Goal: Task Accomplishment & Management: Manage account settings

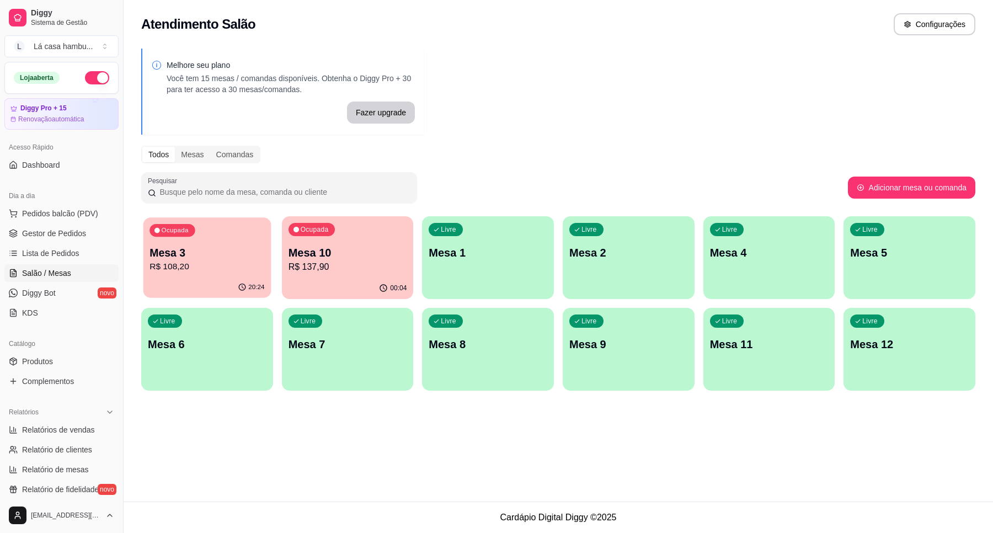
click at [229, 263] on p "R$ 108,20" at bounding box center [207, 266] width 115 height 13
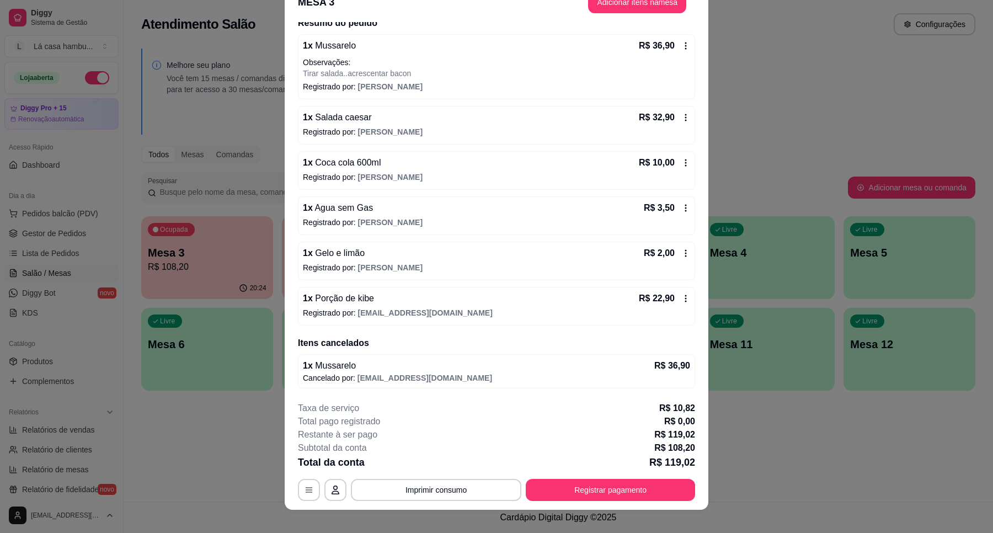
scroll to position [32, 0]
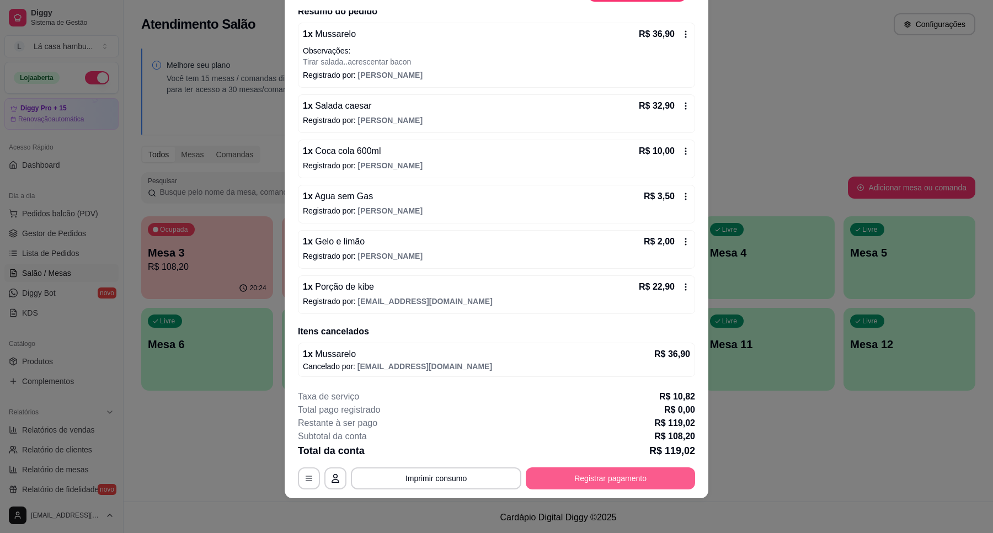
click at [592, 479] on button "Registrar pagamento" at bounding box center [610, 478] width 169 height 22
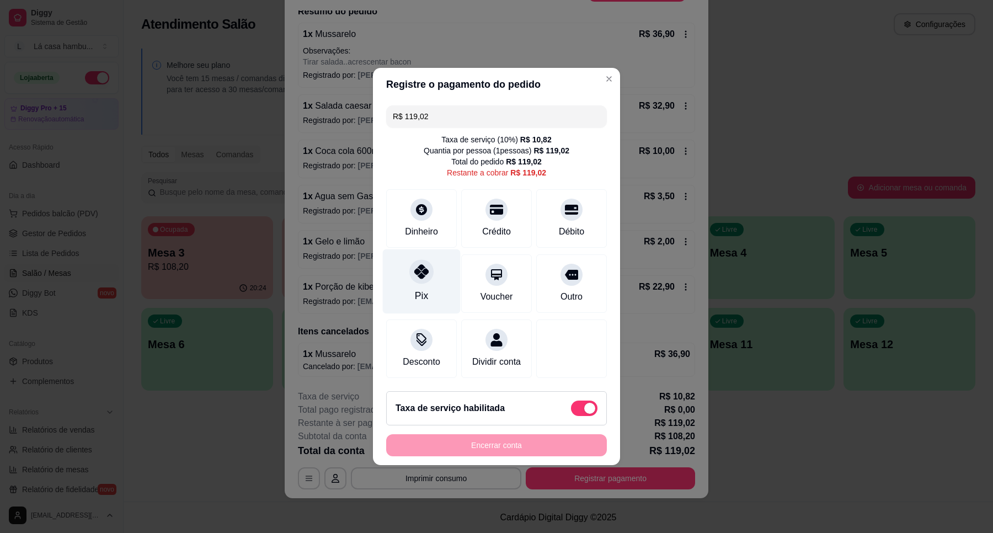
click at [404, 274] on div "Pix" at bounding box center [422, 281] width 78 height 65
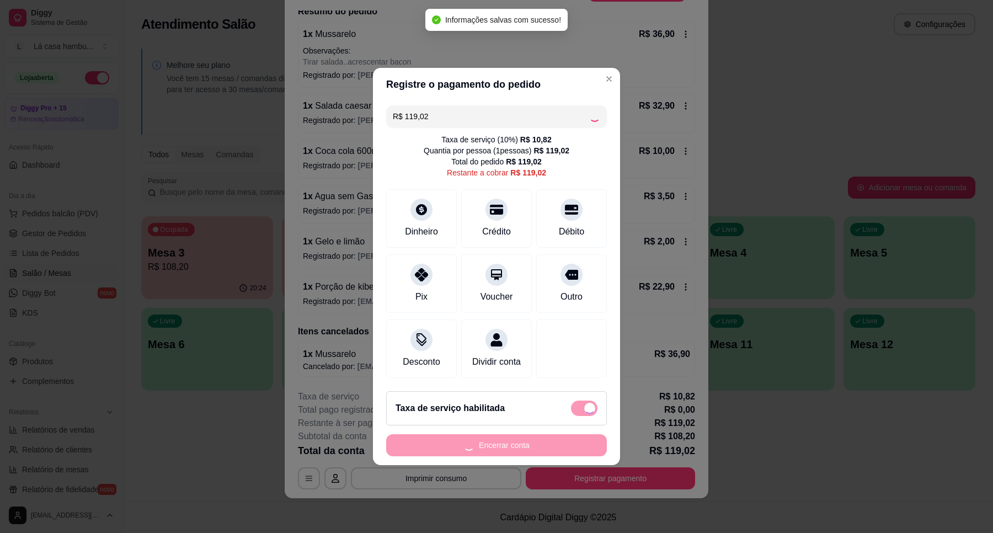
type input "R$ 0,00"
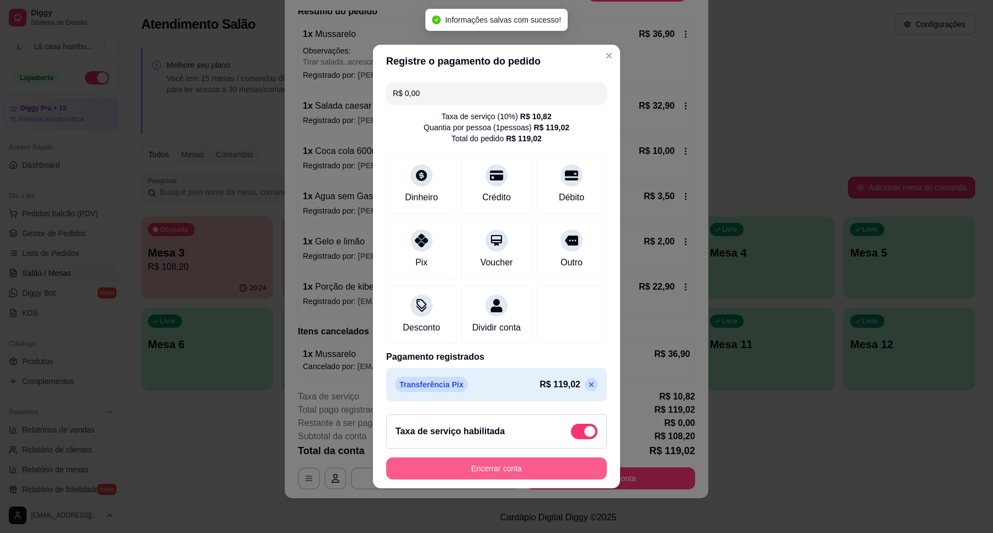
click at [521, 470] on button "Encerrar conta" at bounding box center [496, 468] width 221 height 22
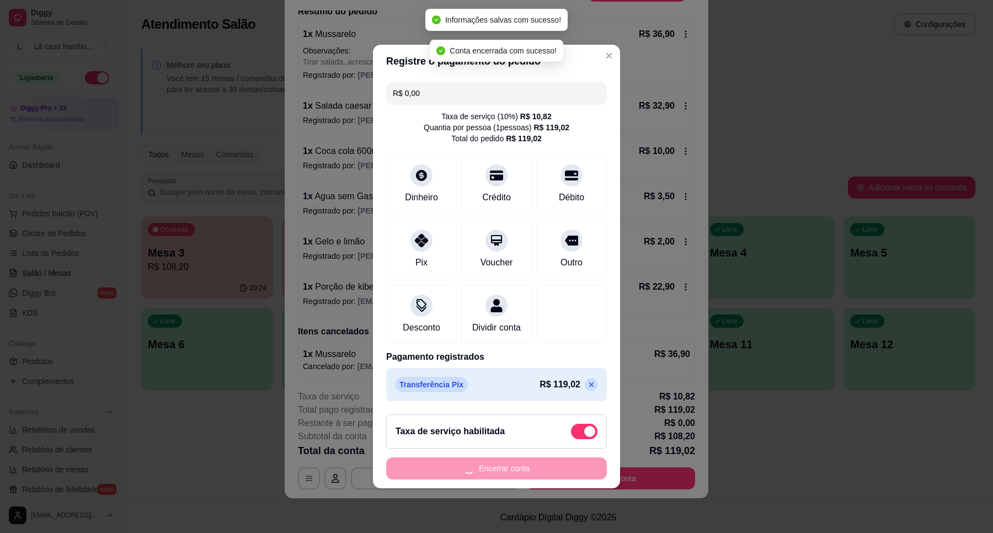
scroll to position [0, 0]
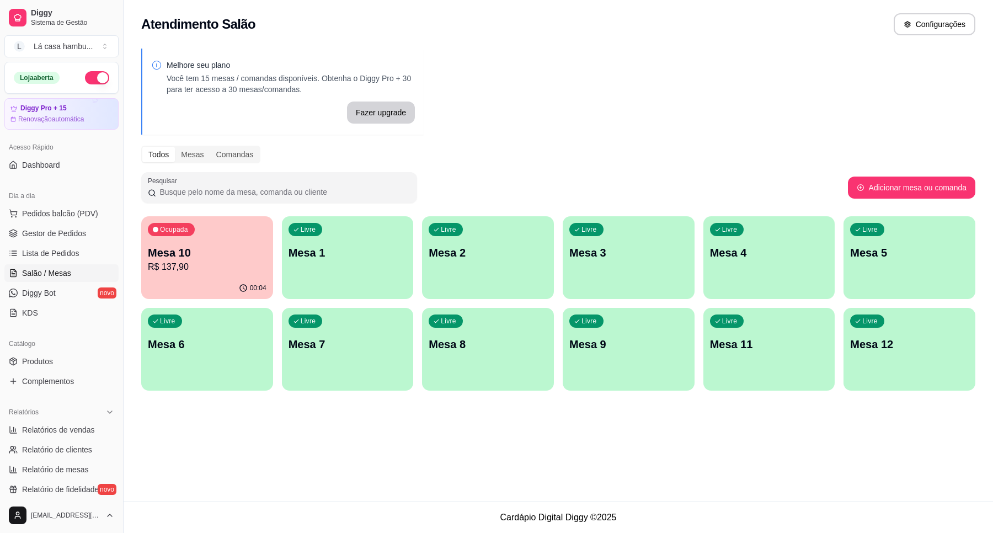
click at [365, 426] on div "Atendimento Salão Configurações Melhore seu plano Você tem 15 mesas / comandas …" at bounding box center [559, 251] width 870 height 502
click at [221, 281] on div "00:04" at bounding box center [206, 287] width 127 height 21
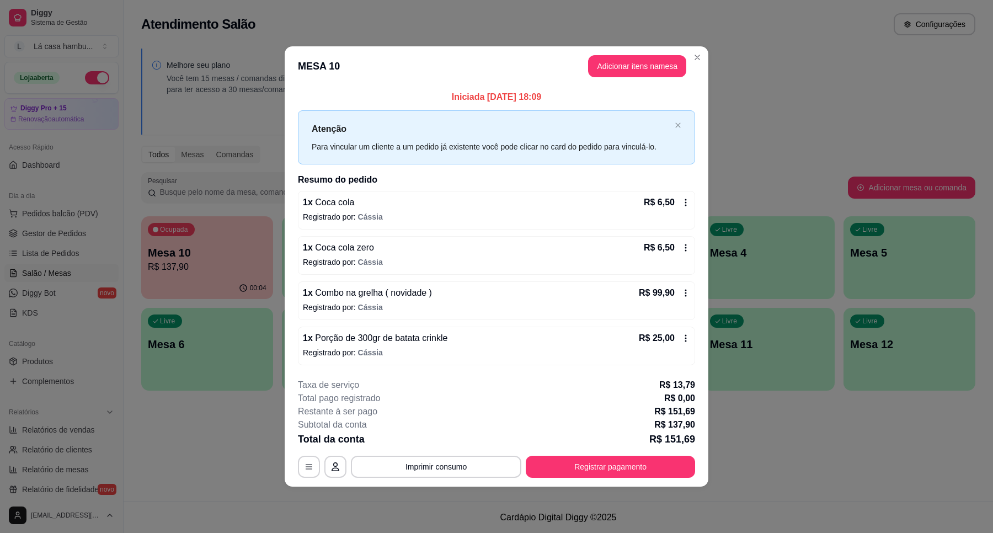
click at [687, 295] on icon at bounding box center [685, 293] width 9 height 9
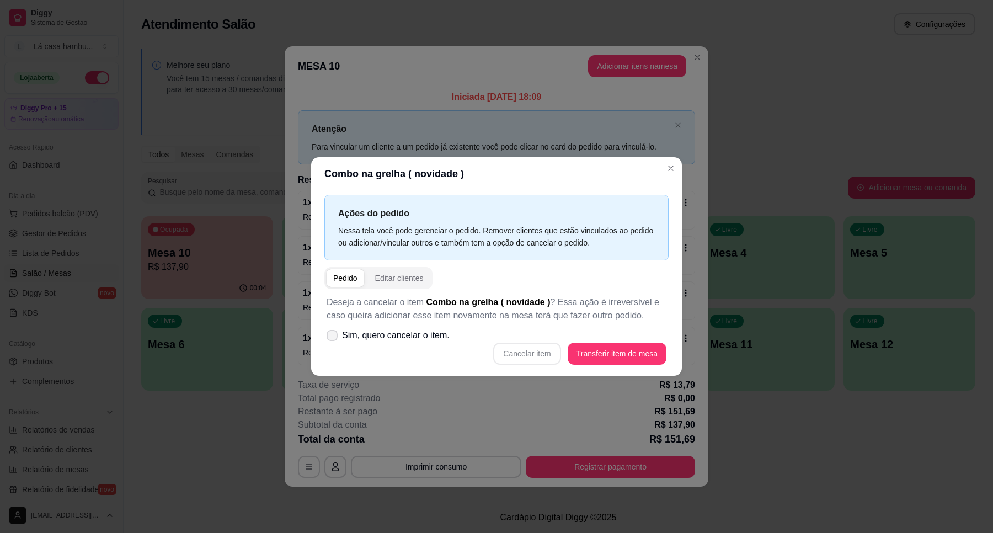
click at [337, 335] on span at bounding box center [332, 335] width 11 height 11
click at [333, 338] on input "Sim, quero cancelar o item." at bounding box center [329, 341] width 7 height 7
checkbox input "true"
click at [528, 354] on button "Cancelar item" at bounding box center [527, 354] width 66 height 22
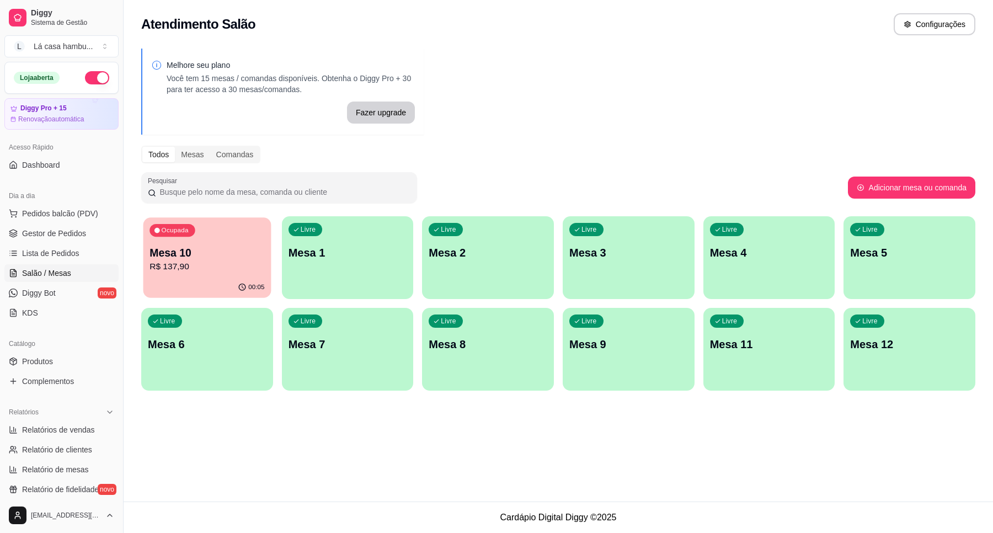
click at [205, 269] on p "R$ 137,90" at bounding box center [207, 266] width 115 height 13
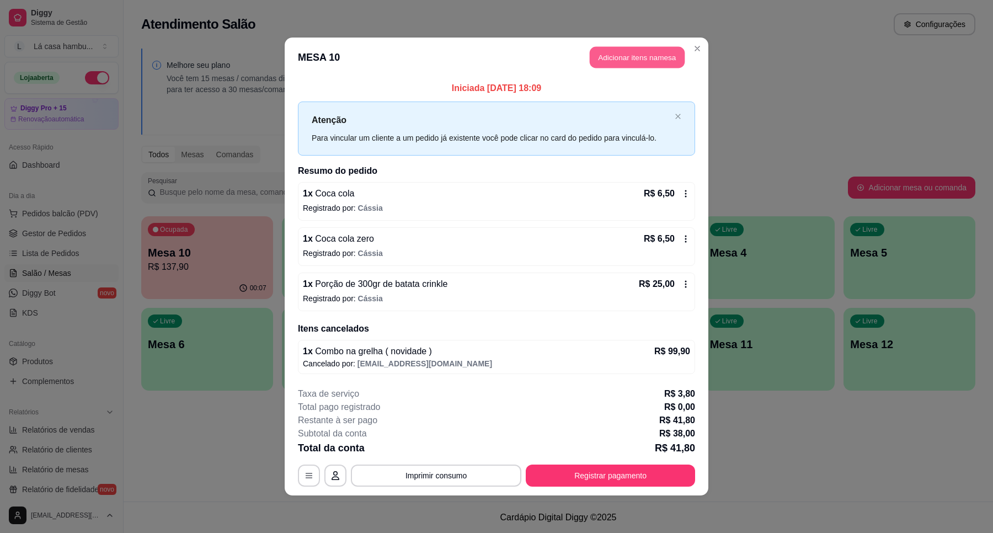
click at [620, 54] on button "Adicionar itens na mesa" at bounding box center [637, 58] width 95 height 22
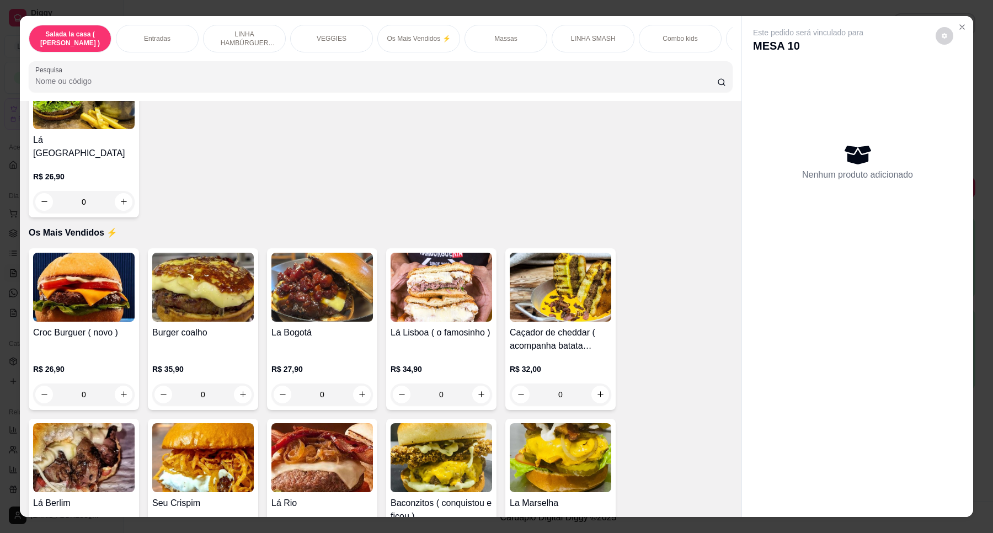
scroll to position [1687, 0]
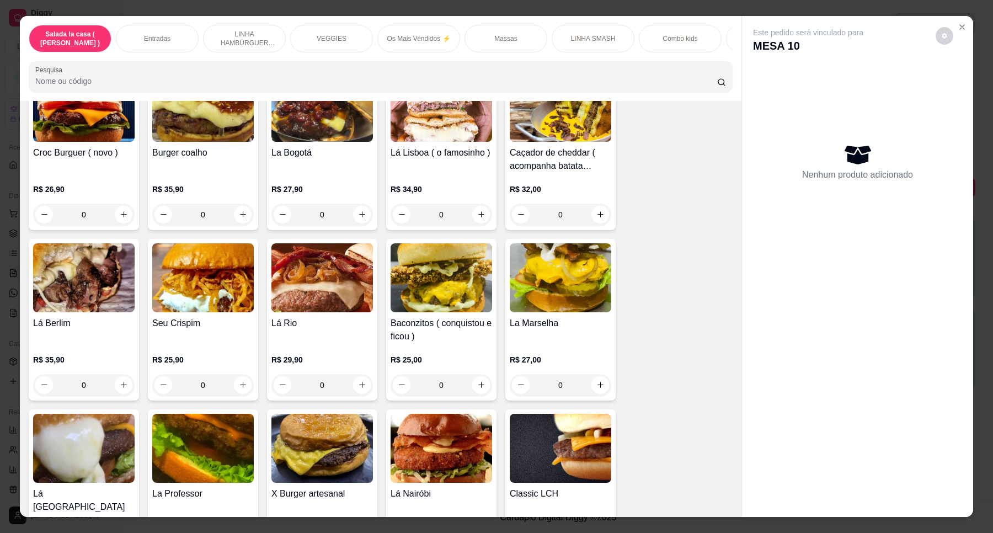
click at [119, 215] on div "0" at bounding box center [84, 215] width 102 height 22
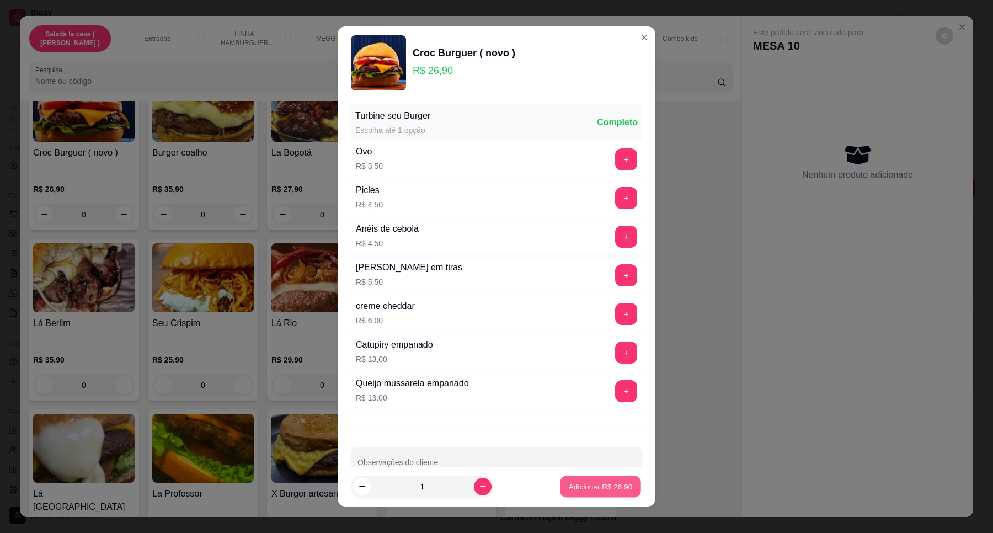
click at [589, 486] on p "Adicionar R$ 26,90" at bounding box center [601, 486] width 64 height 10
type input "1"
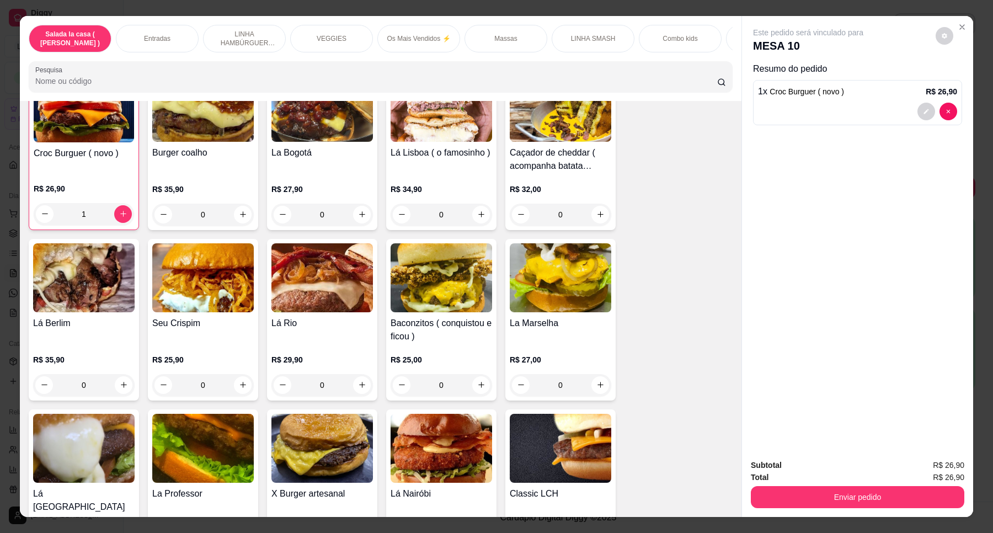
scroll to position [1689, 0]
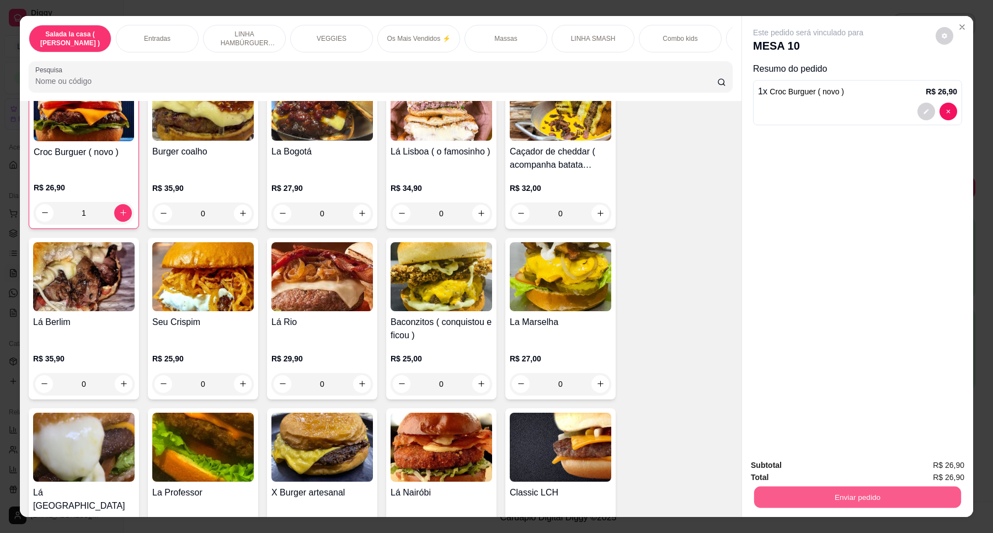
click at [866, 498] on button "Enviar pedido" at bounding box center [857, 498] width 207 height 22
click at [955, 472] on button "Enviar pedido" at bounding box center [934, 470] width 61 height 20
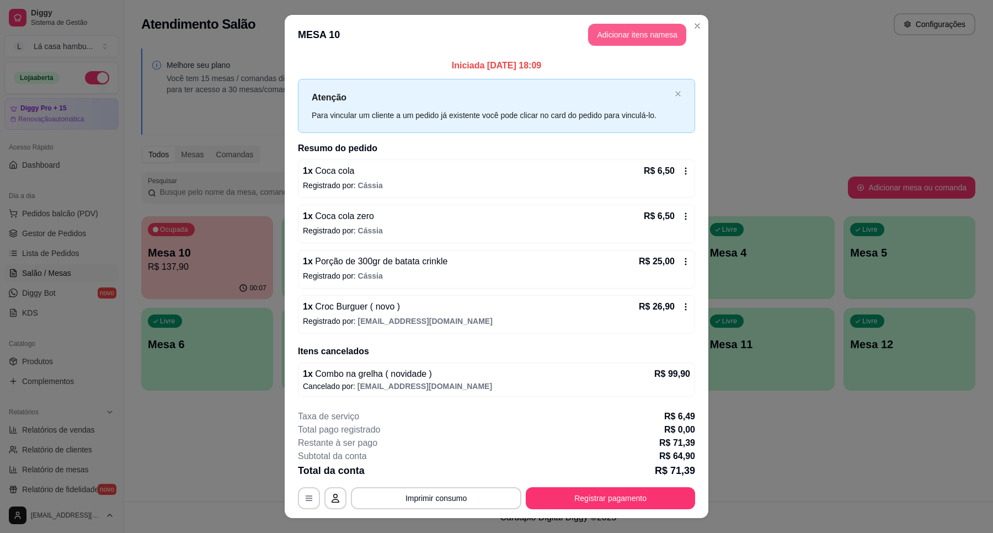
click at [625, 33] on button "Adicionar itens na mesa" at bounding box center [637, 35] width 98 height 22
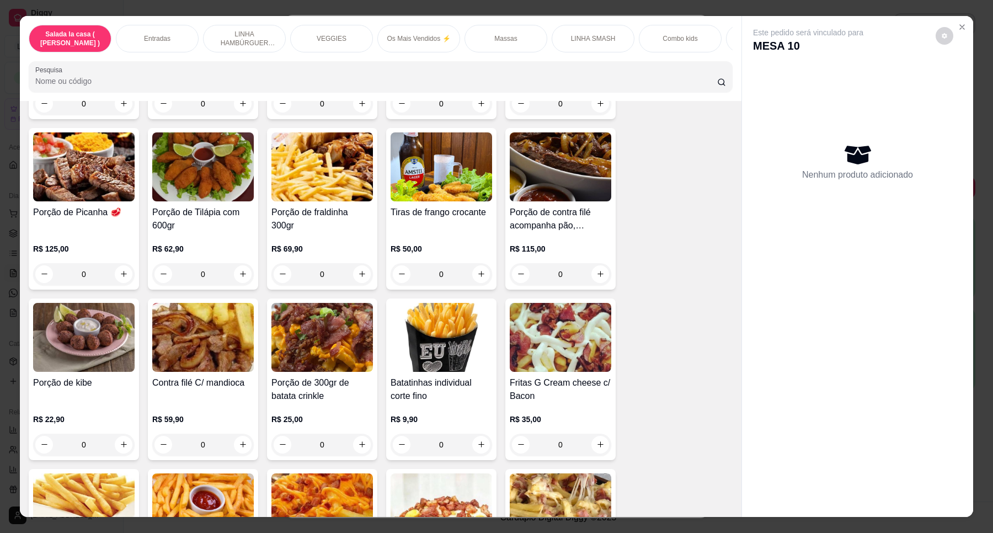
scroll to position [448, 0]
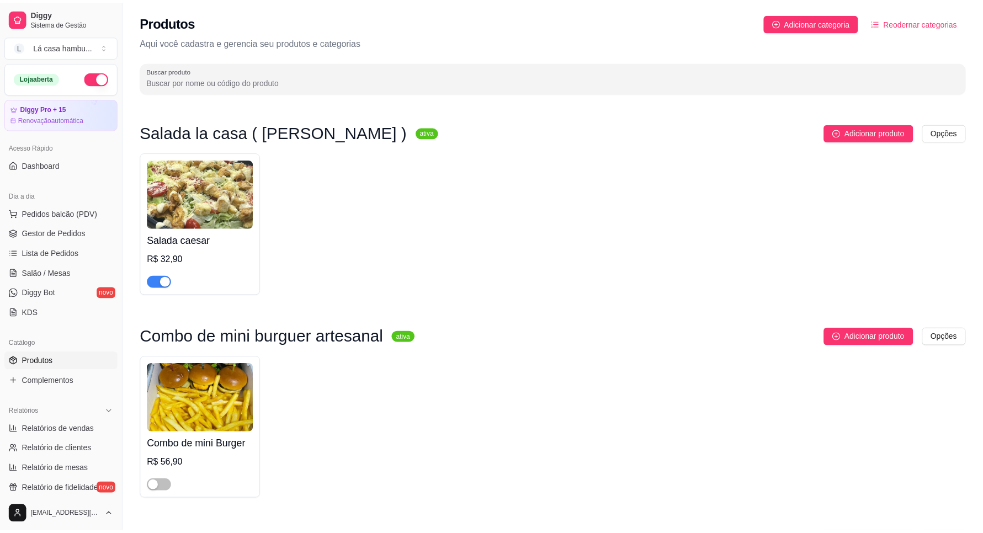
scroll to position [345, 0]
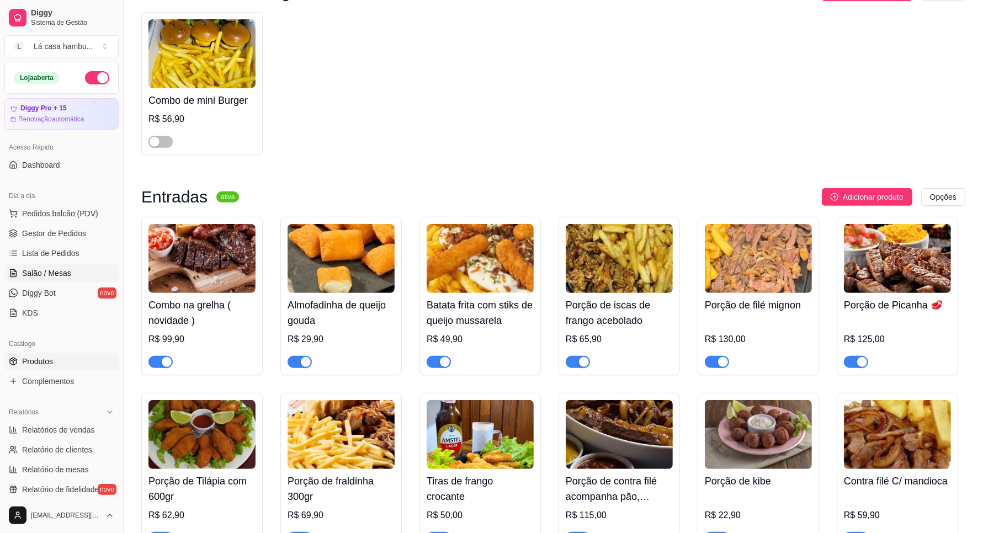
click at [83, 268] on link "Salão / Mesas" at bounding box center [61, 273] width 114 height 18
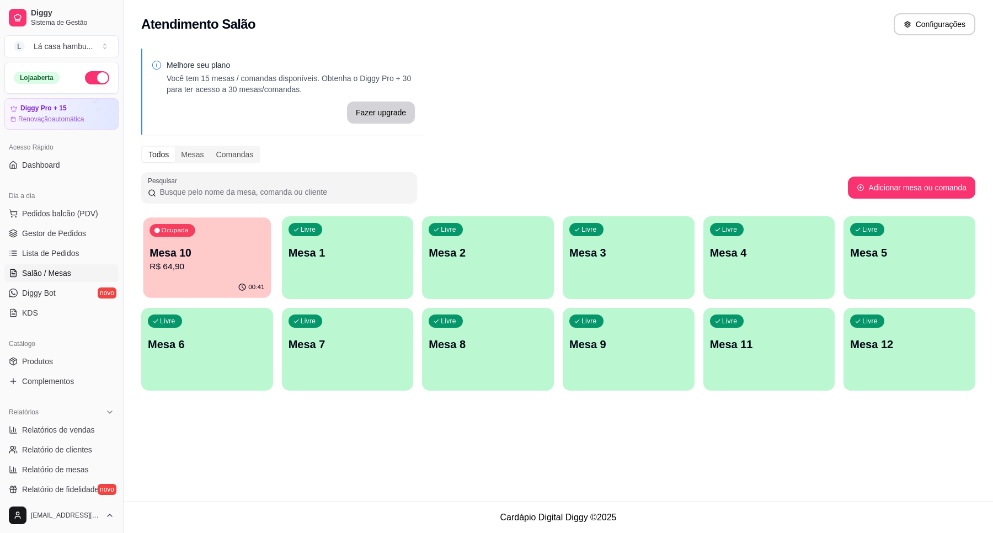
click at [201, 265] on p "R$ 64,90" at bounding box center [207, 266] width 115 height 13
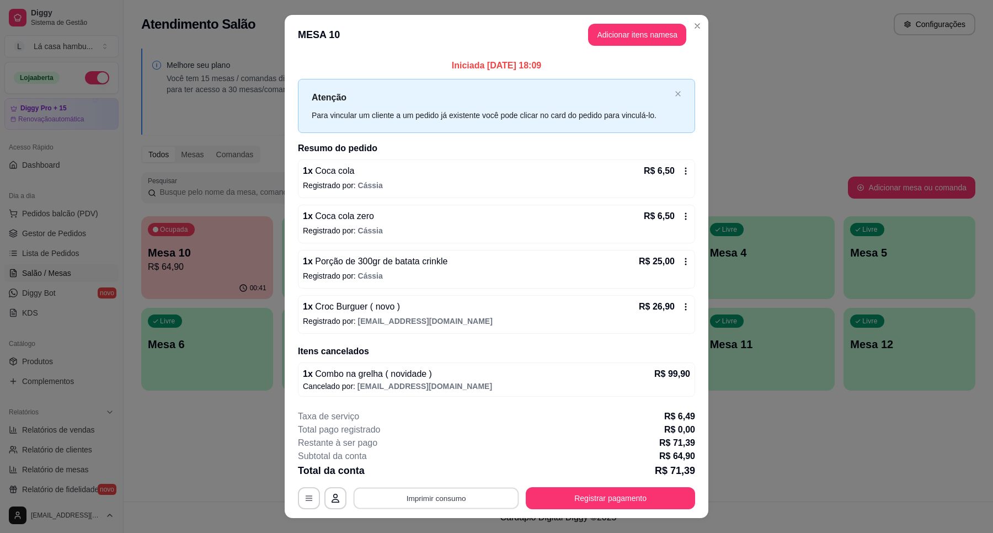
click at [454, 498] on button "Imprimir consumo" at bounding box center [437, 498] width 166 height 22
click at [443, 462] on div "Escolha a impressora IMPRESSORA" at bounding box center [434, 466] width 91 height 38
click at [442, 477] on button "IMPRESSORA" at bounding box center [435, 474] width 80 height 18
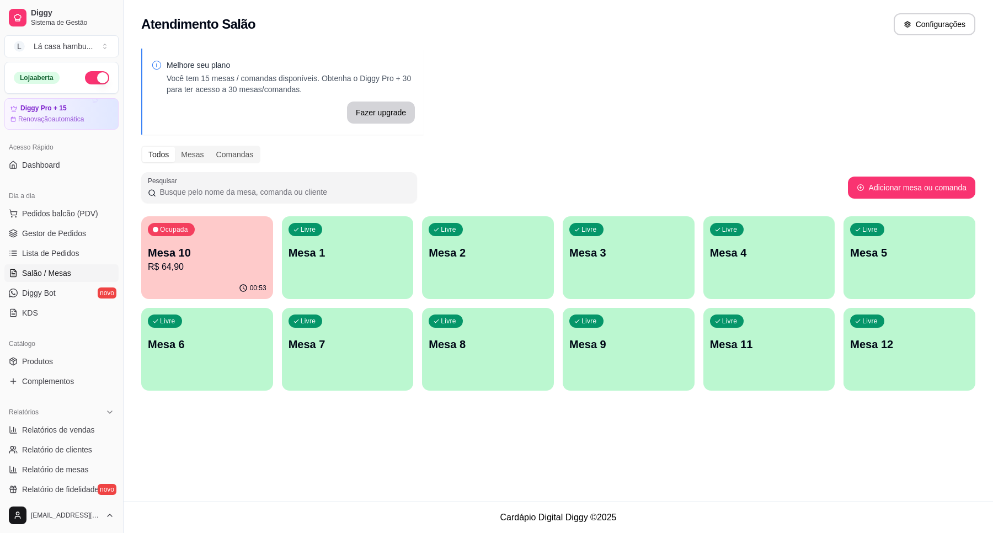
click at [54, 268] on span "Salão / Mesas" at bounding box center [46, 273] width 49 height 11
click at [45, 360] on span "Produtos" at bounding box center [37, 361] width 31 height 11
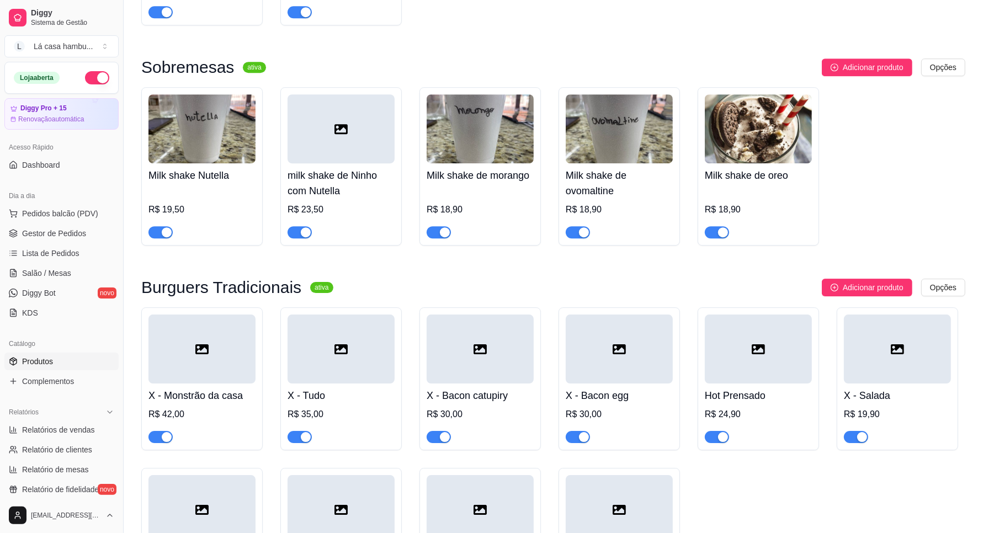
scroll to position [3173, 0]
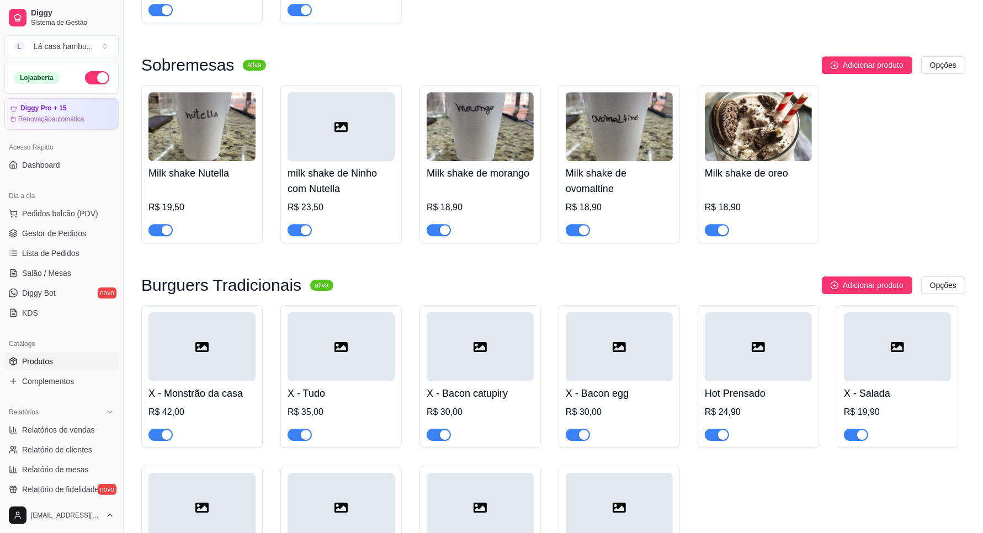
click at [166, 235] on div "button" at bounding box center [167, 230] width 10 height 10
click at [312, 236] on div at bounding box center [299, 229] width 24 height 13
click at [308, 235] on div "button" at bounding box center [306, 230] width 10 height 10
click at [65, 258] on span "Lista de Pedidos" at bounding box center [50, 253] width 57 height 11
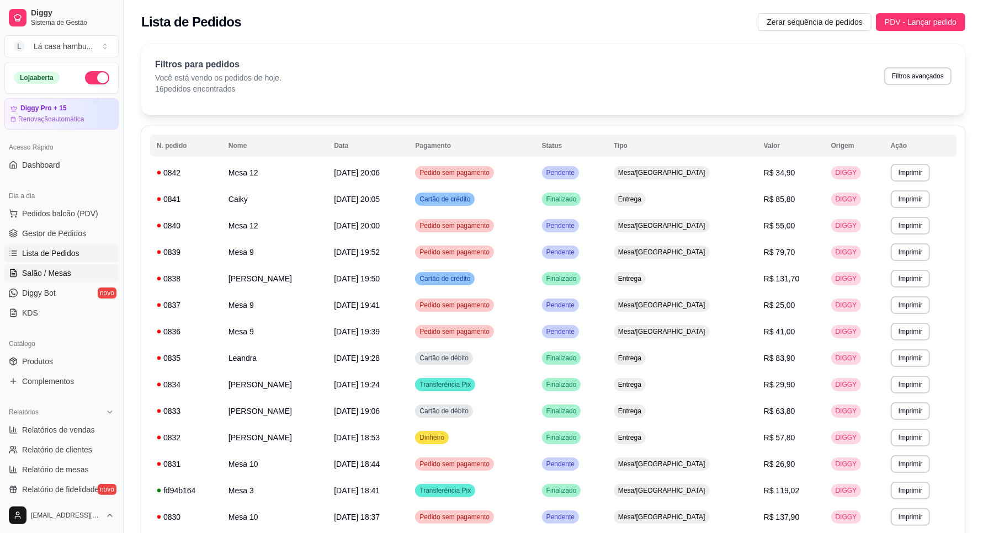
click at [64, 266] on link "Salão / Mesas" at bounding box center [61, 273] width 114 height 18
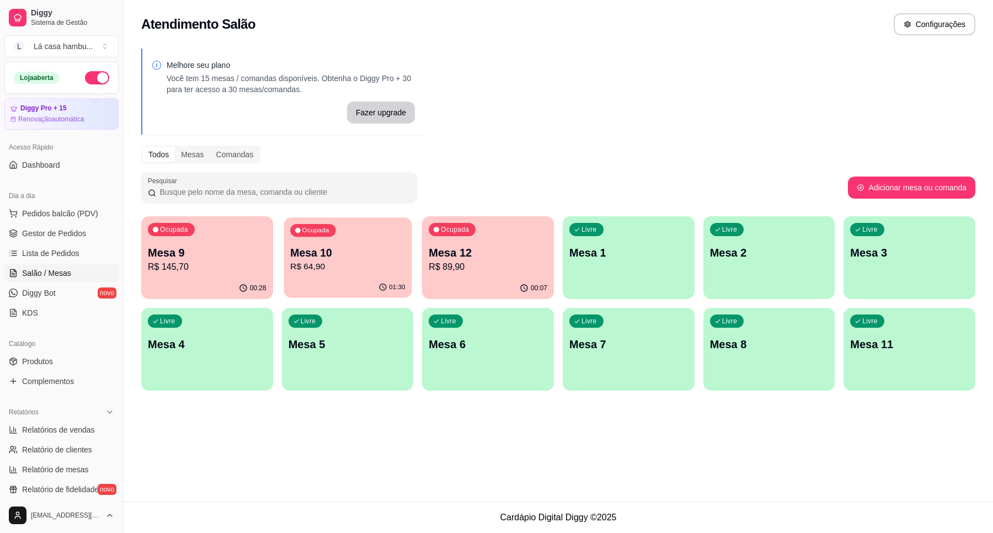
click at [351, 259] on p "Mesa 10" at bounding box center [347, 253] width 115 height 15
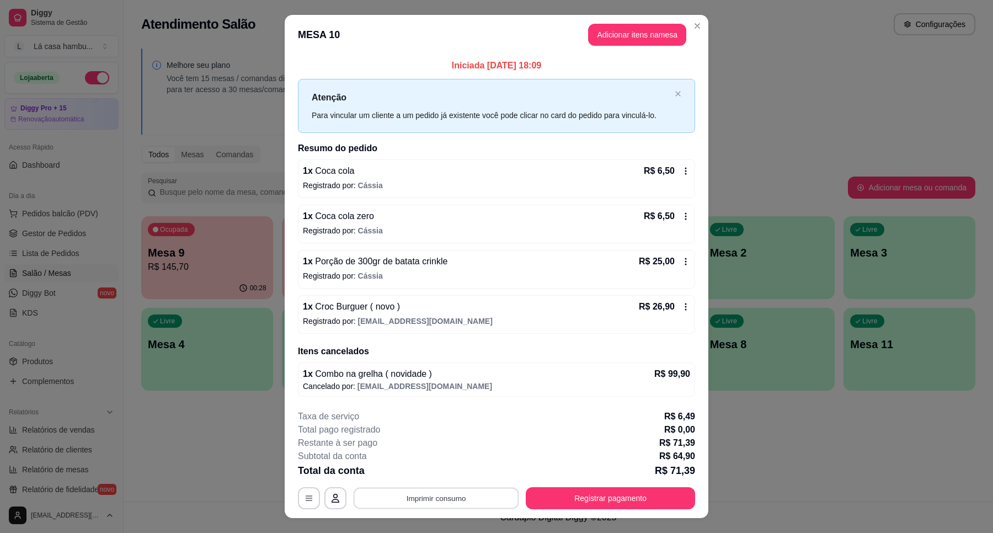
click at [465, 497] on button "Imprimir consumo" at bounding box center [437, 498] width 166 height 22
click at [574, 409] on footer "**********" at bounding box center [497, 459] width 424 height 117
click at [594, 496] on button "Registrar pagamento" at bounding box center [610, 498] width 169 height 22
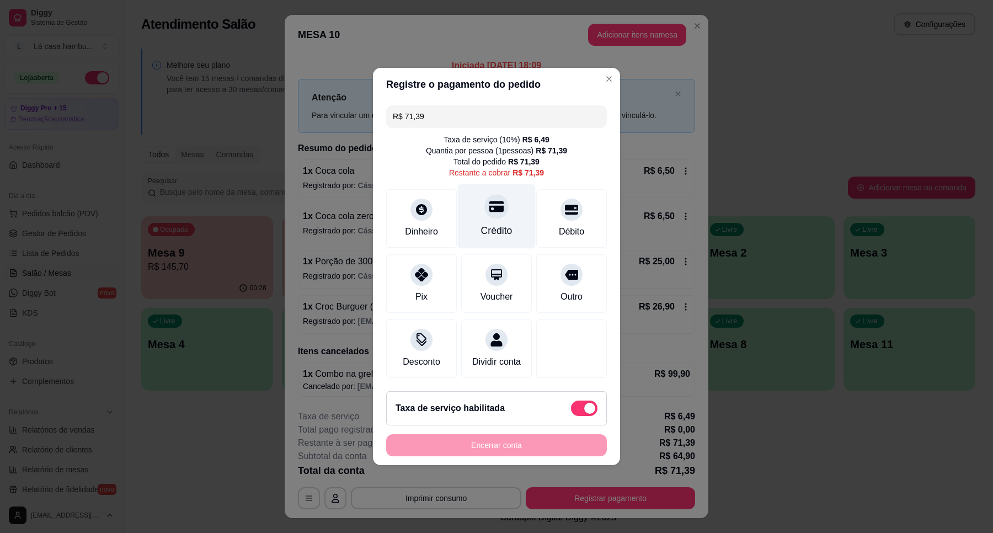
click at [489, 199] on icon at bounding box center [496, 206] width 14 height 14
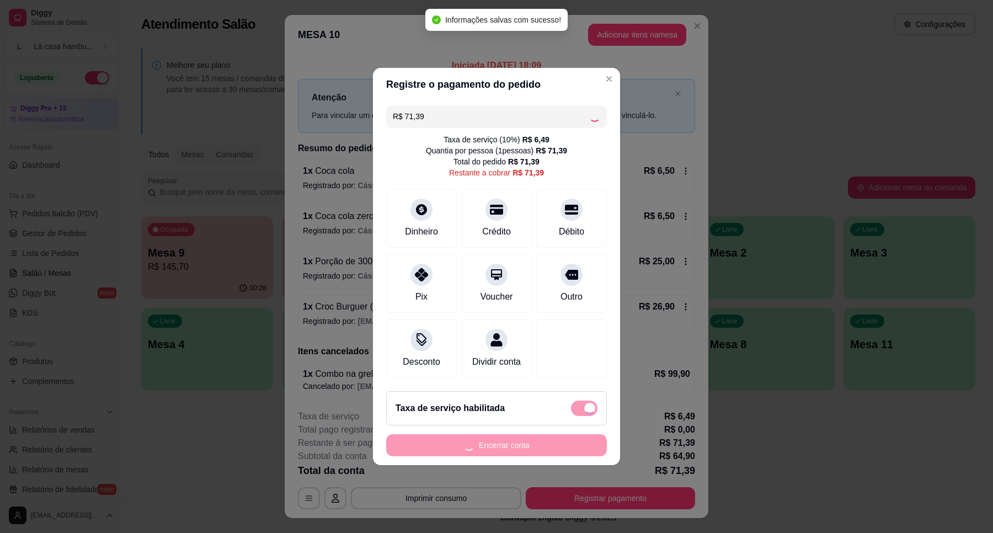
type input "R$ 0,00"
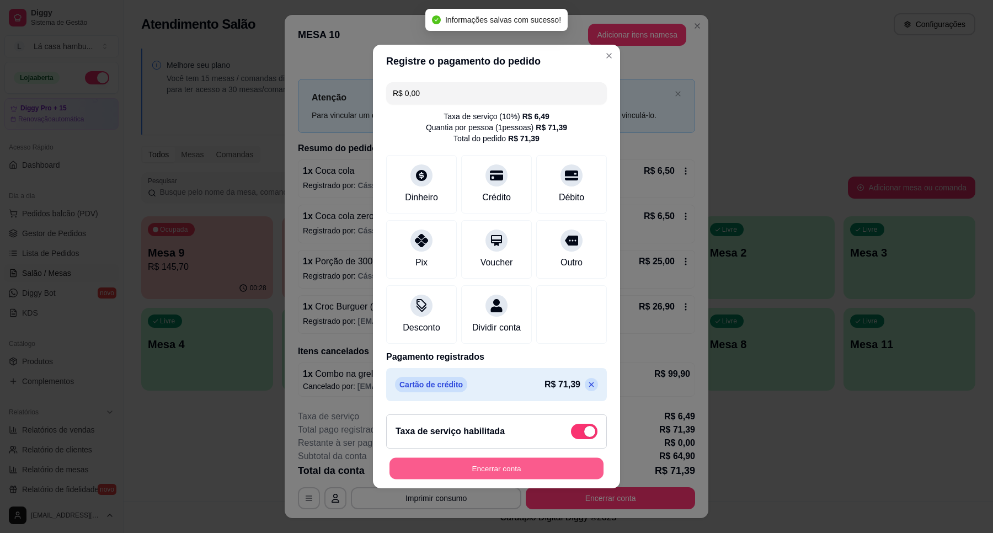
click at [506, 473] on button "Encerrar conta" at bounding box center [497, 469] width 214 height 22
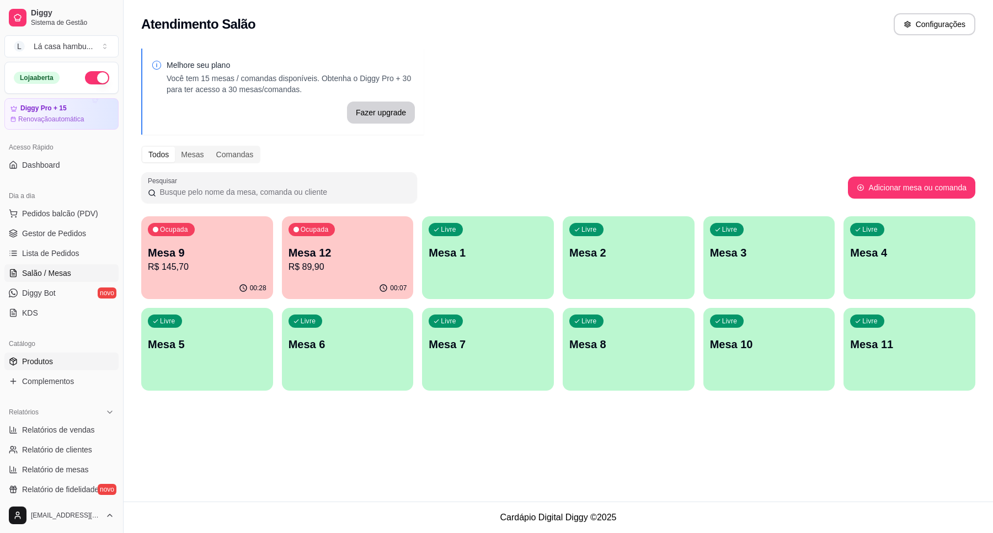
click at [61, 360] on link "Produtos" at bounding box center [61, 362] width 114 height 18
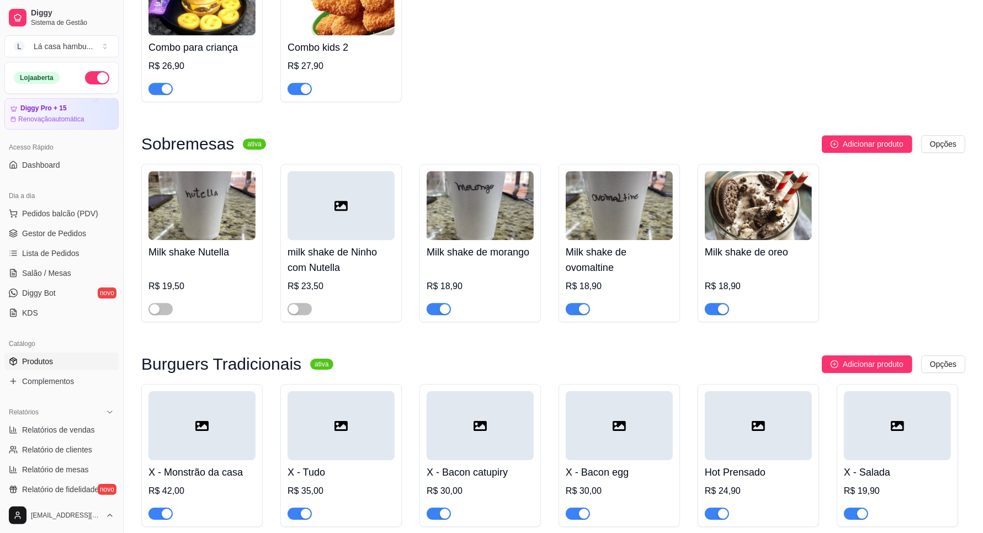
scroll to position [3104, 0]
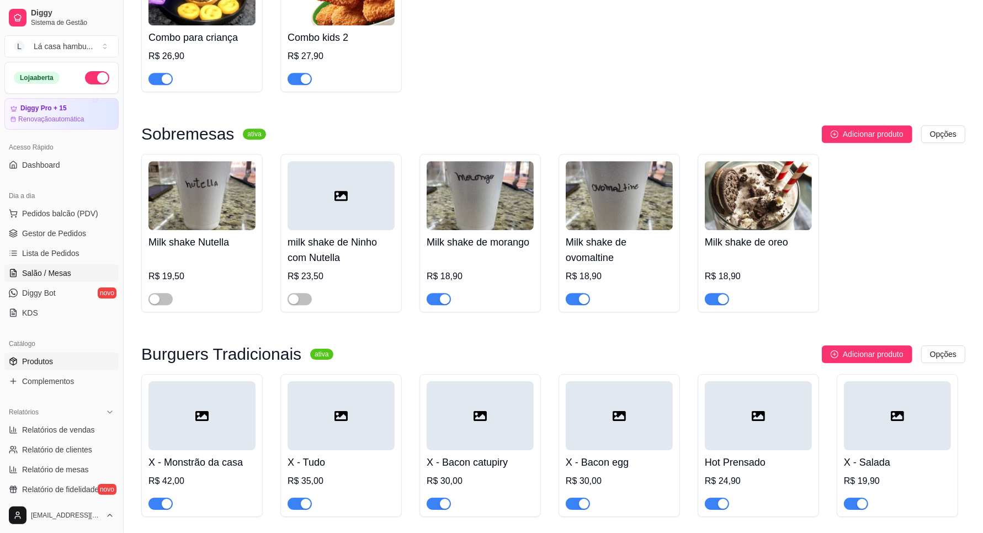
click at [67, 271] on span "Salão / Mesas" at bounding box center [46, 273] width 49 height 11
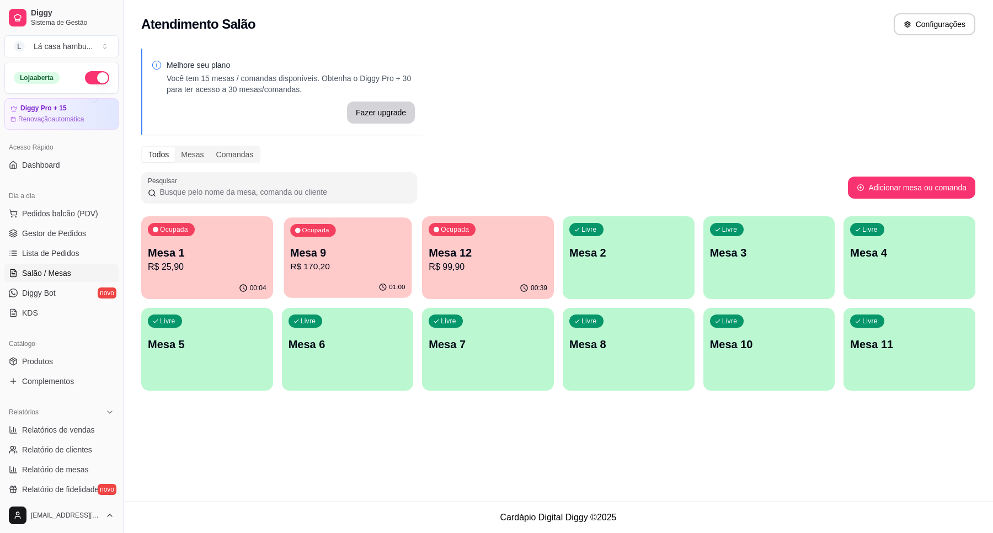
click at [384, 257] on p "Mesa 9" at bounding box center [347, 253] width 115 height 15
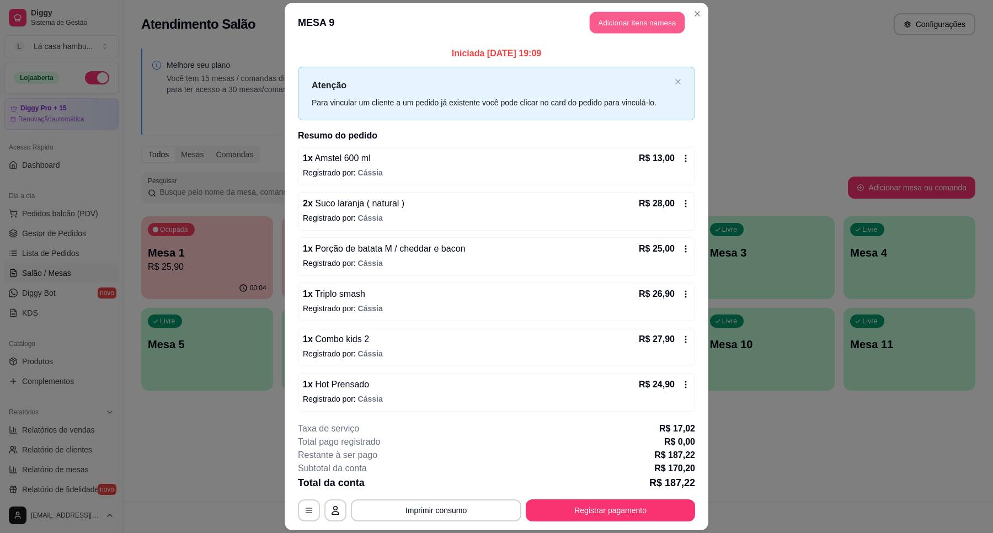
click at [616, 18] on button "Adicionar itens na mesa" at bounding box center [637, 23] width 95 height 22
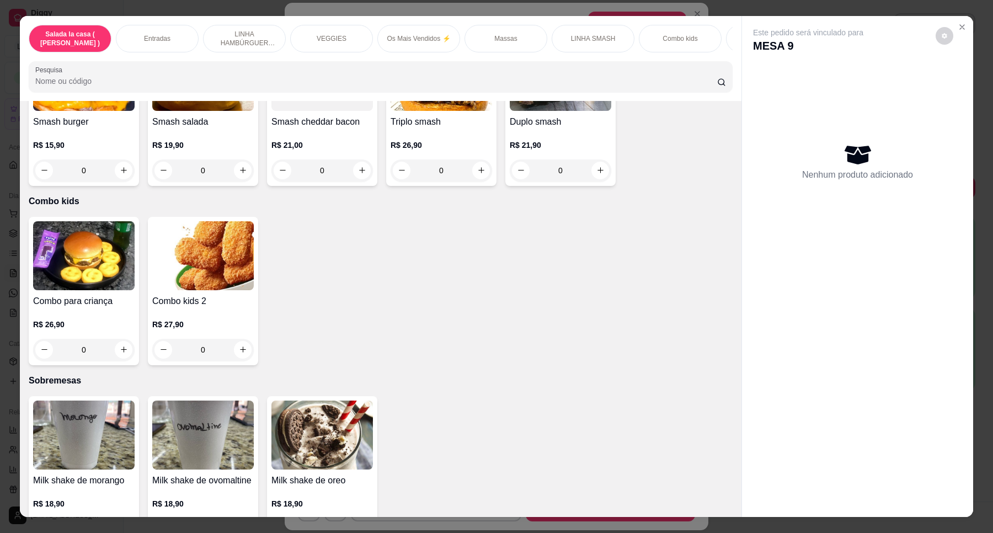
scroll to position [3104, 0]
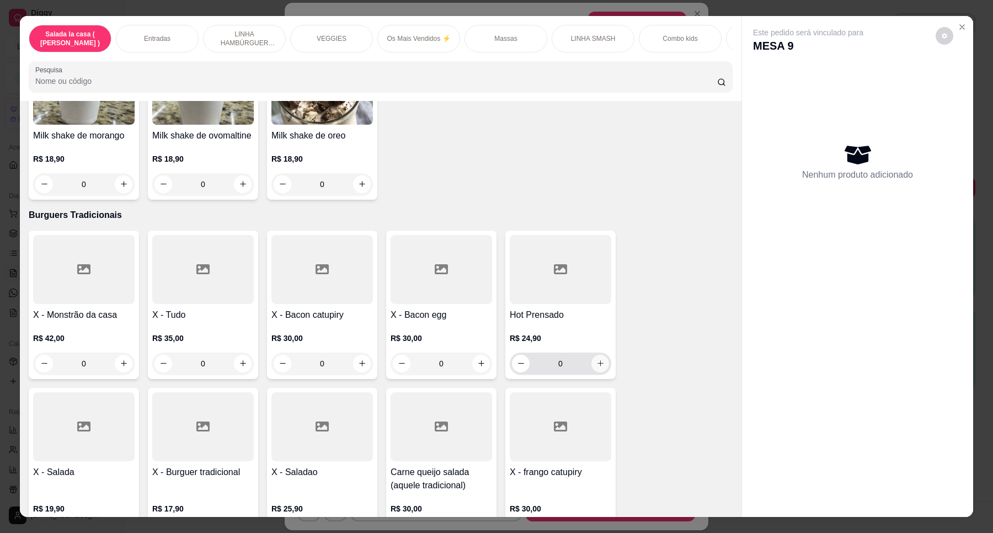
click at [597, 359] on icon "increase-product-quantity" at bounding box center [601, 363] width 8 height 8
type input "1"
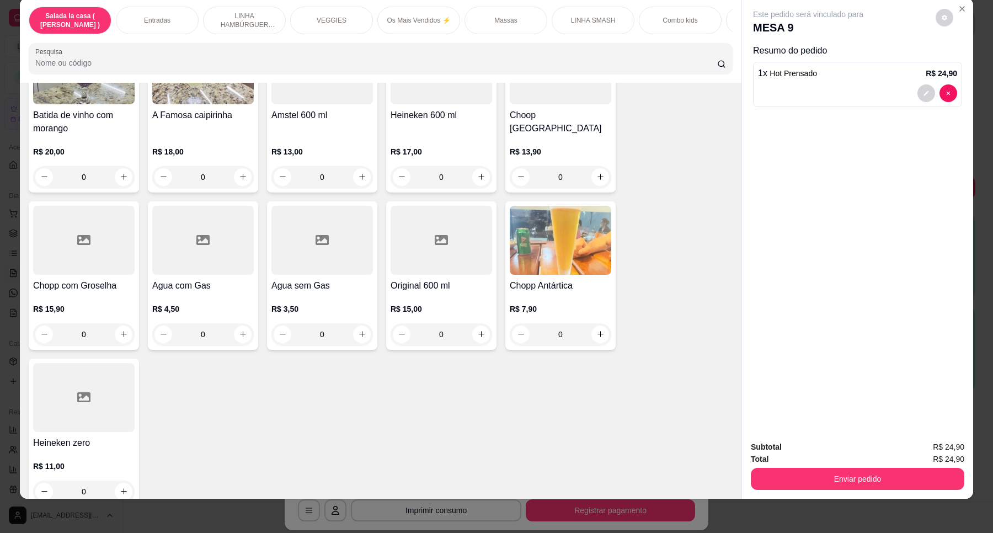
scroll to position [19, 0]
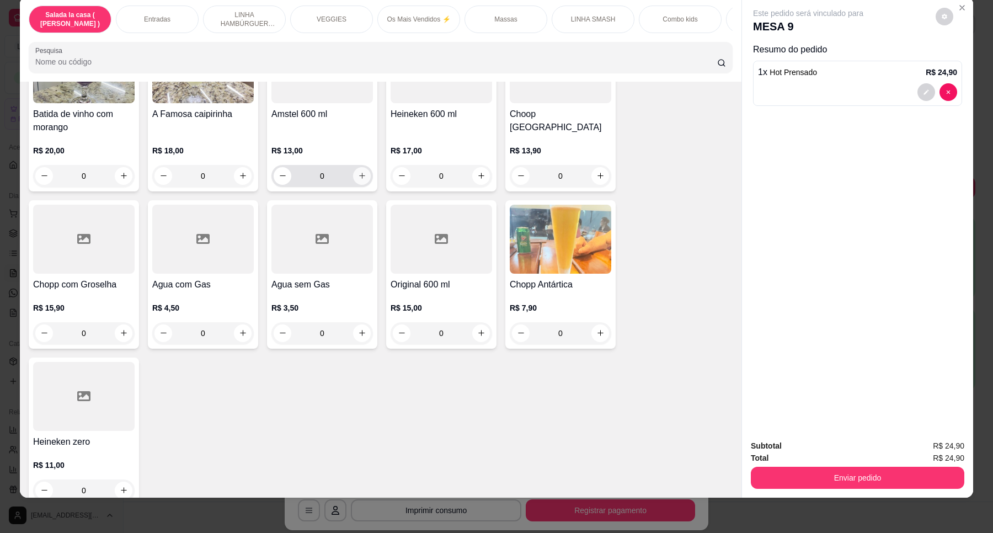
click at [360, 172] on icon "increase-product-quantity" at bounding box center [362, 176] width 8 height 8
type input "1"
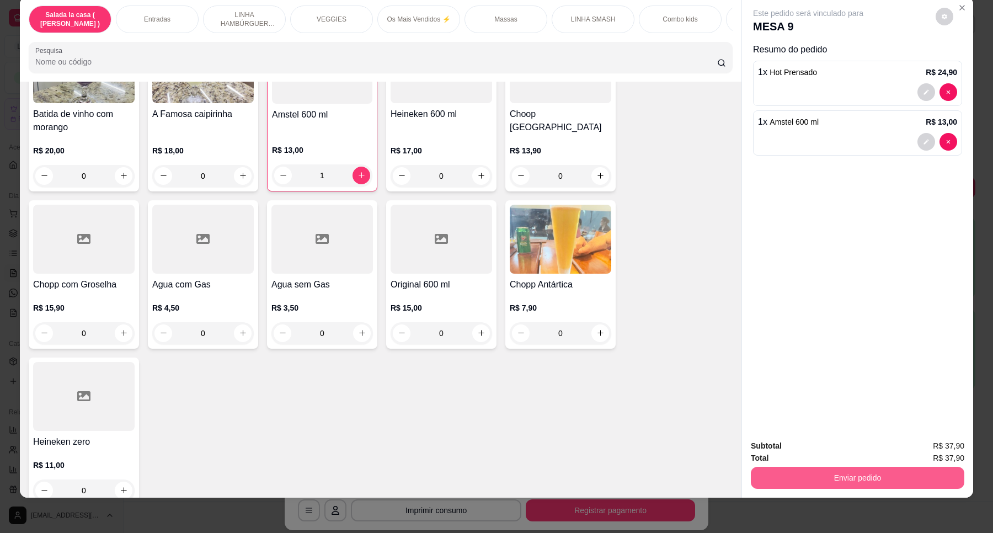
click at [837, 472] on button "Enviar pedido" at bounding box center [858, 478] width 214 height 22
click at [919, 444] on button "Enviar pedido" at bounding box center [935, 450] width 62 height 21
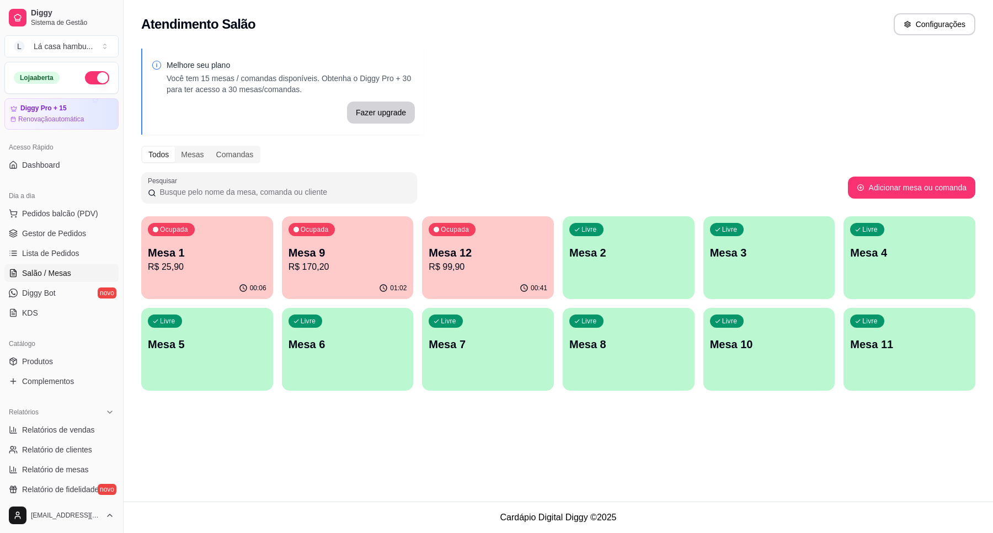
click at [490, 244] on div "Ocupada Mesa 12 R$ 99,90" at bounding box center [488, 246] width 132 height 61
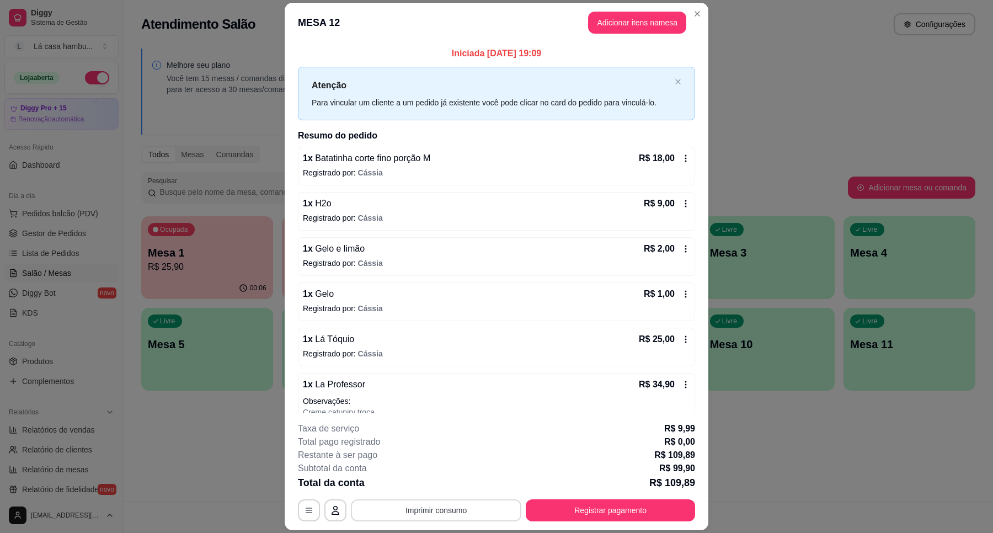
click at [471, 508] on button "Imprimir consumo" at bounding box center [436, 510] width 171 height 22
click at [443, 484] on button "IMPRESSORA" at bounding box center [434, 484] width 77 height 17
click at [618, 514] on button "Registrar pagamento" at bounding box center [610, 510] width 169 height 22
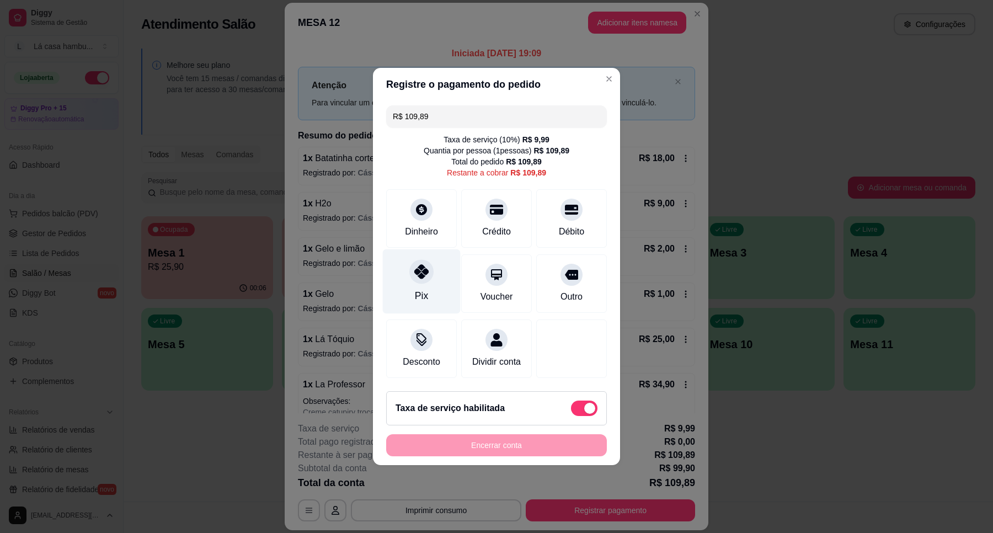
click at [419, 264] on icon at bounding box center [421, 271] width 14 height 14
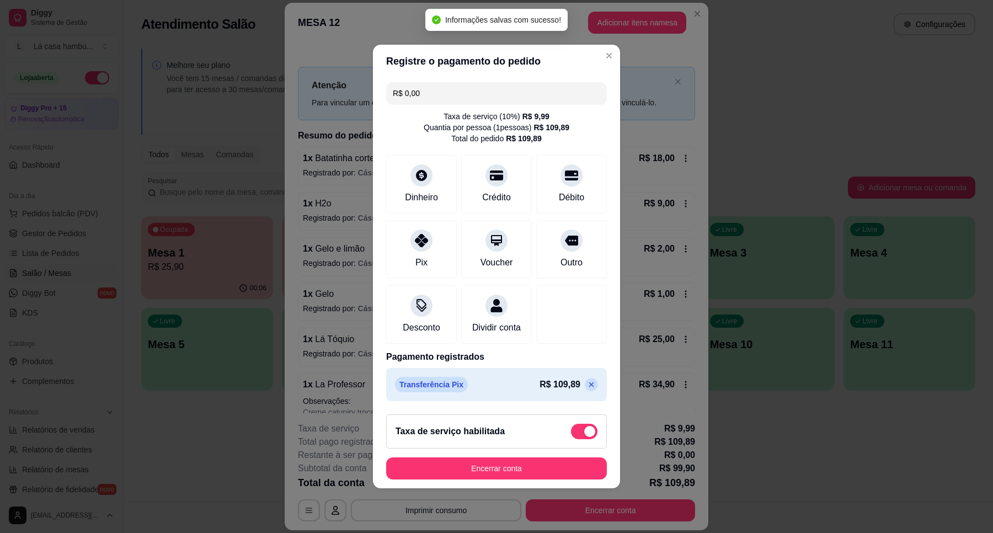
type input "R$ 0,00"
click at [548, 476] on button "Encerrar conta" at bounding box center [497, 469] width 214 height 22
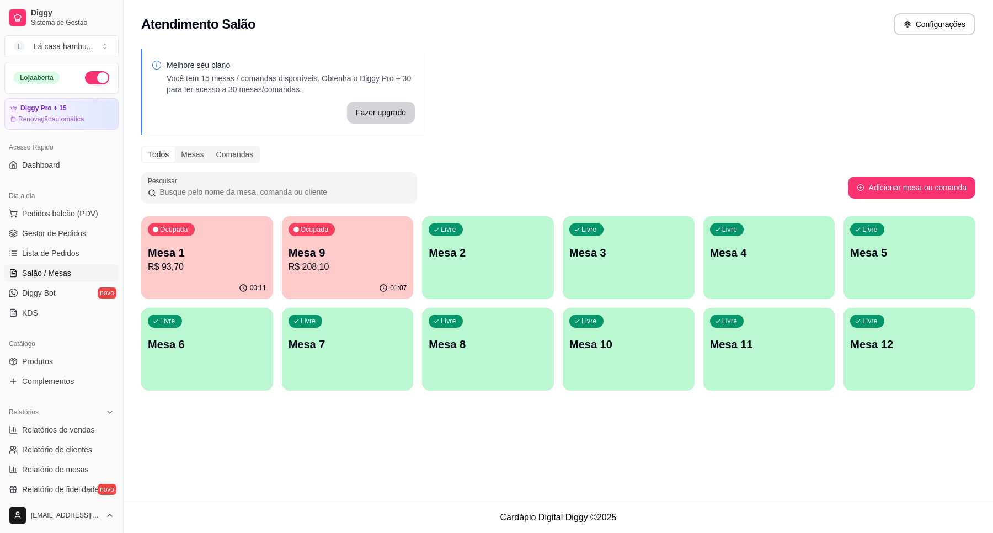
click at [357, 268] on p "R$ 208,10" at bounding box center [348, 266] width 119 height 13
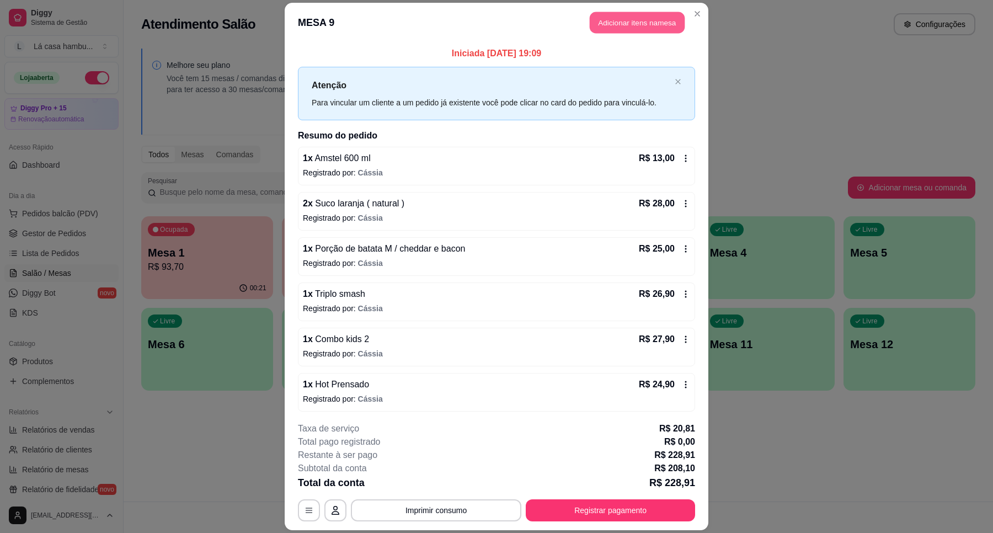
click at [652, 22] on button "Adicionar itens na mesa" at bounding box center [637, 23] width 95 height 22
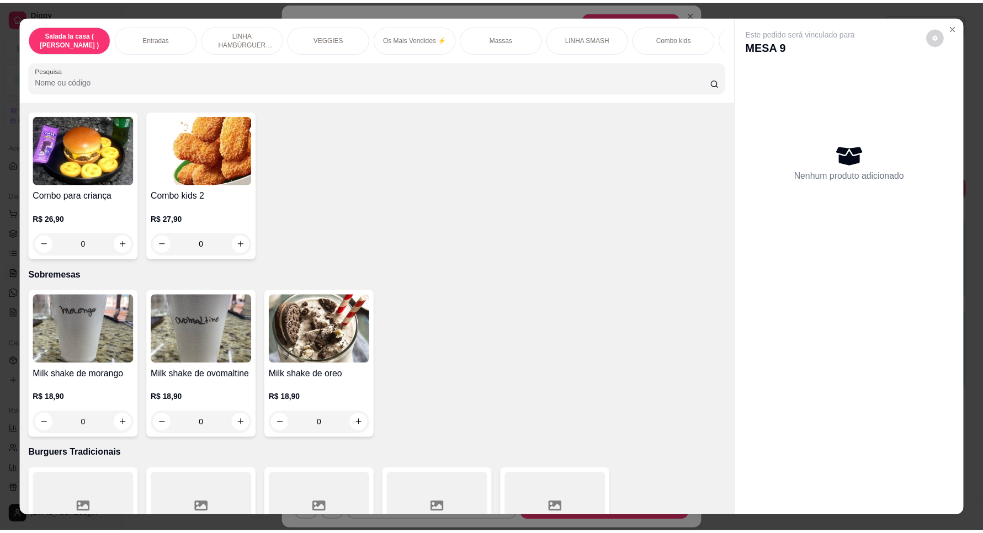
scroll to position [2759, 0]
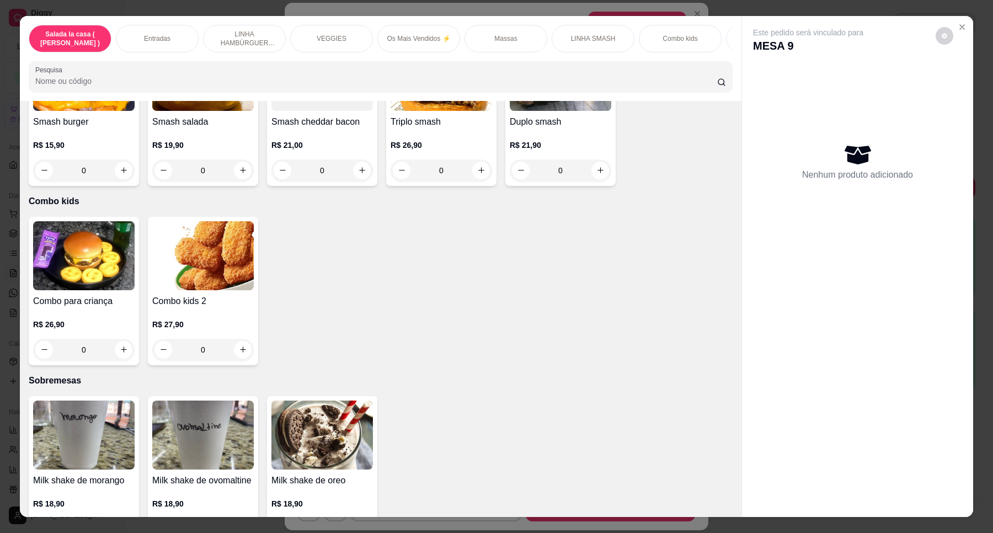
click at [120, 525] on icon "increase-product-quantity" at bounding box center [124, 529] width 8 height 8
type input "1"
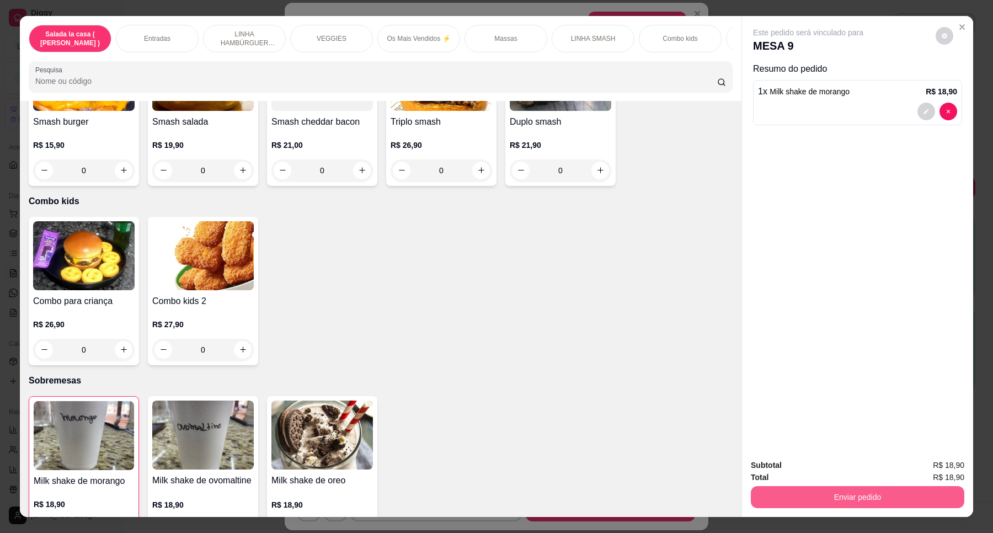
click at [872, 493] on button "Enviar pedido" at bounding box center [858, 497] width 214 height 22
click at [955, 461] on button "Enviar pedido" at bounding box center [934, 470] width 61 height 20
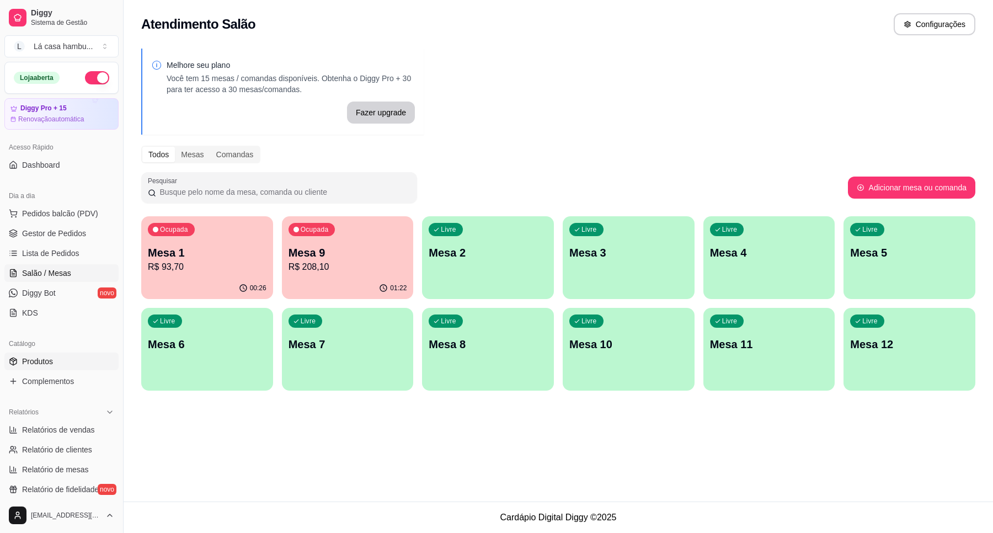
click at [58, 364] on link "Produtos" at bounding box center [61, 362] width 114 height 18
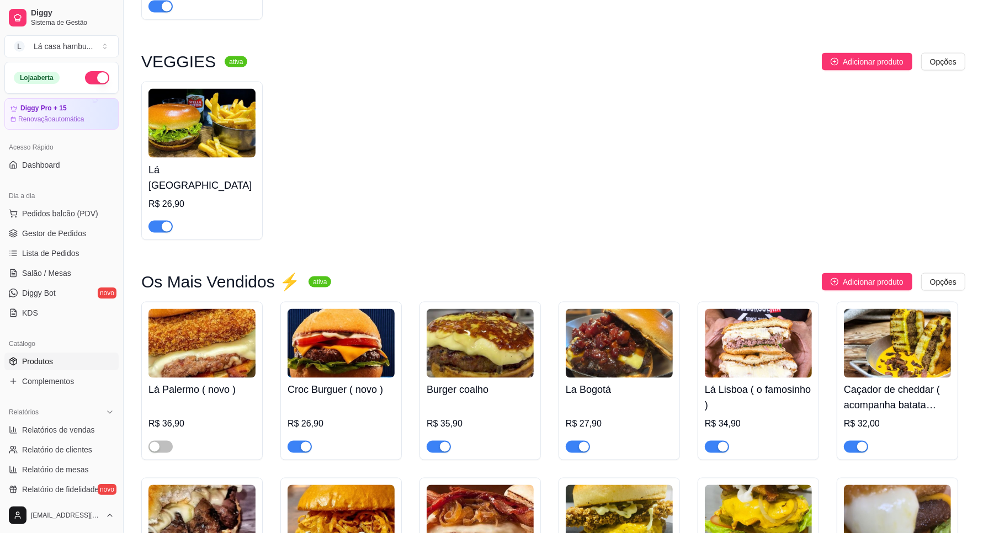
scroll to position [1577, 0]
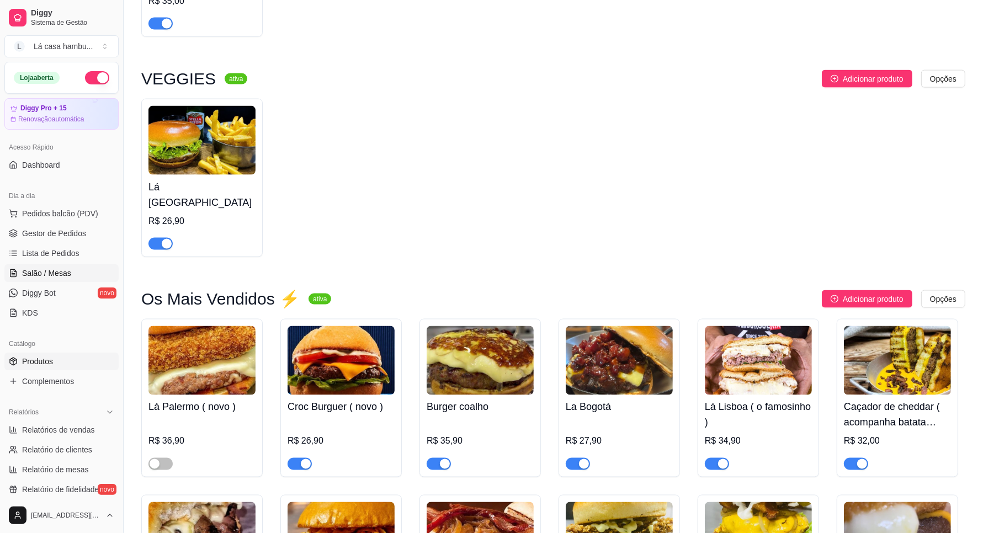
click at [47, 268] on link "Salão / Mesas" at bounding box center [61, 273] width 114 height 18
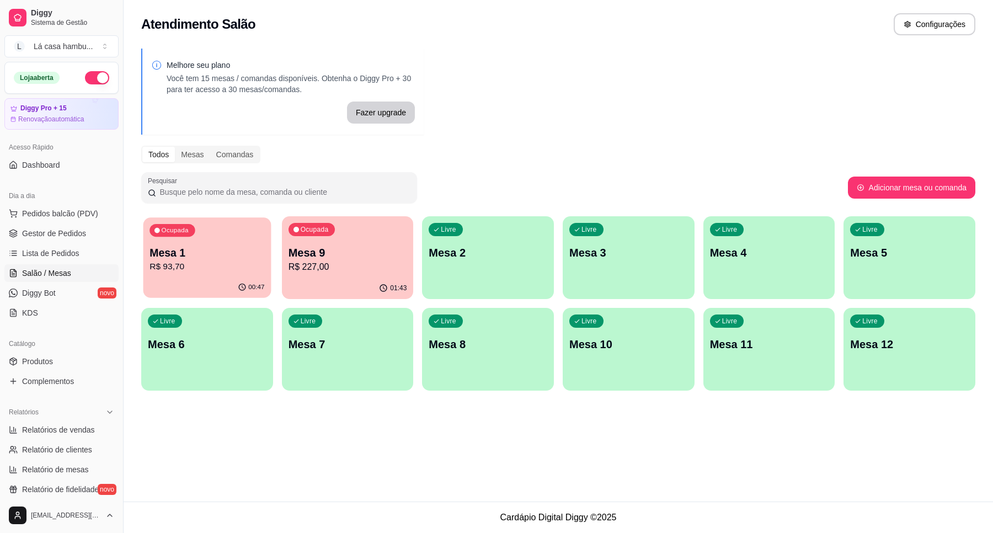
click at [226, 285] on div "00:47" at bounding box center [206, 287] width 127 height 21
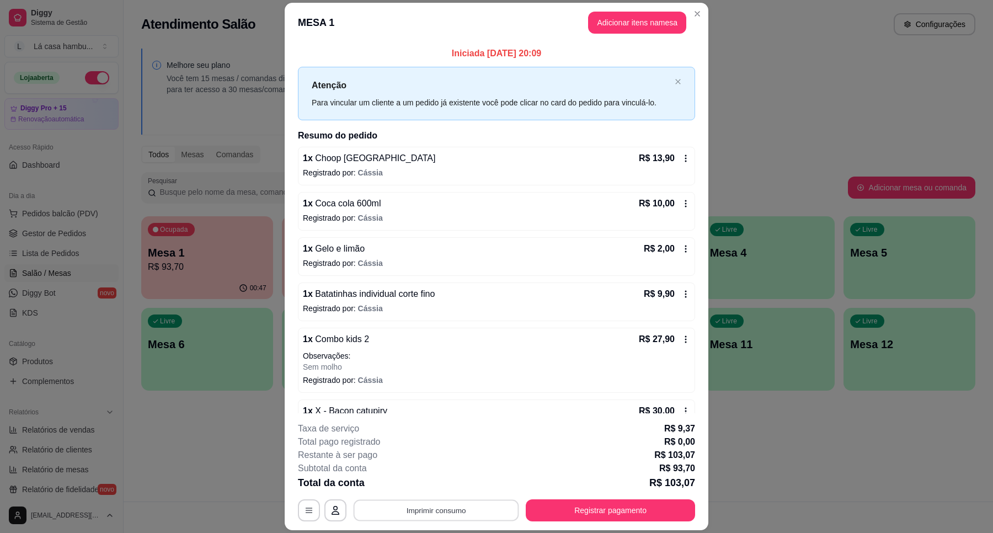
click at [462, 520] on button "Imprimir consumo" at bounding box center [437, 511] width 166 height 22
click at [460, 475] on div "Escolha a impressora IMPRESSORA" at bounding box center [434, 478] width 91 height 38
click at [425, 487] on button "IMPRESSORA" at bounding box center [434, 484] width 77 height 17
click at [569, 524] on footer "**********" at bounding box center [497, 471] width 424 height 117
click at [578, 512] on button "Registrar pagamento" at bounding box center [610, 510] width 169 height 22
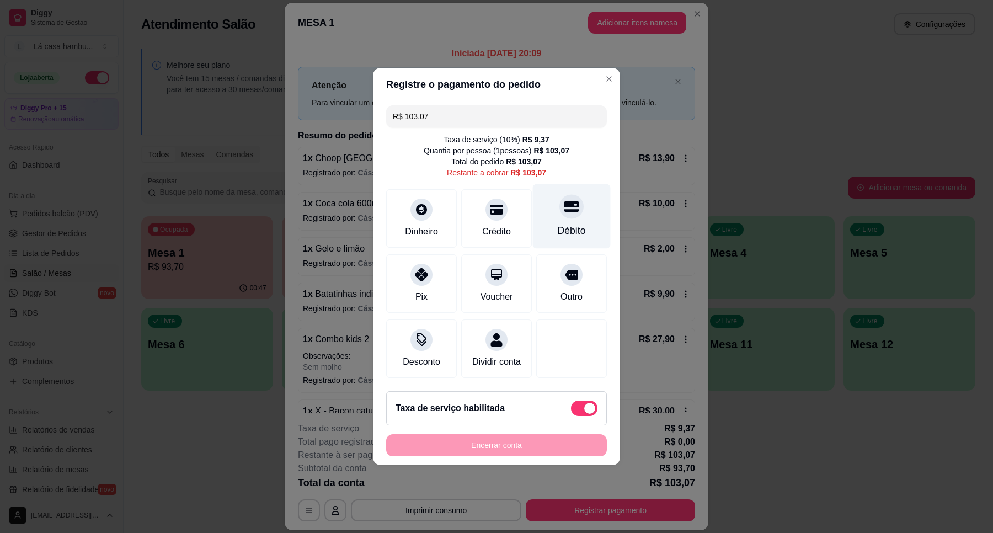
click at [564, 205] on icon at bounding box center [571, 206] width 14 height 14
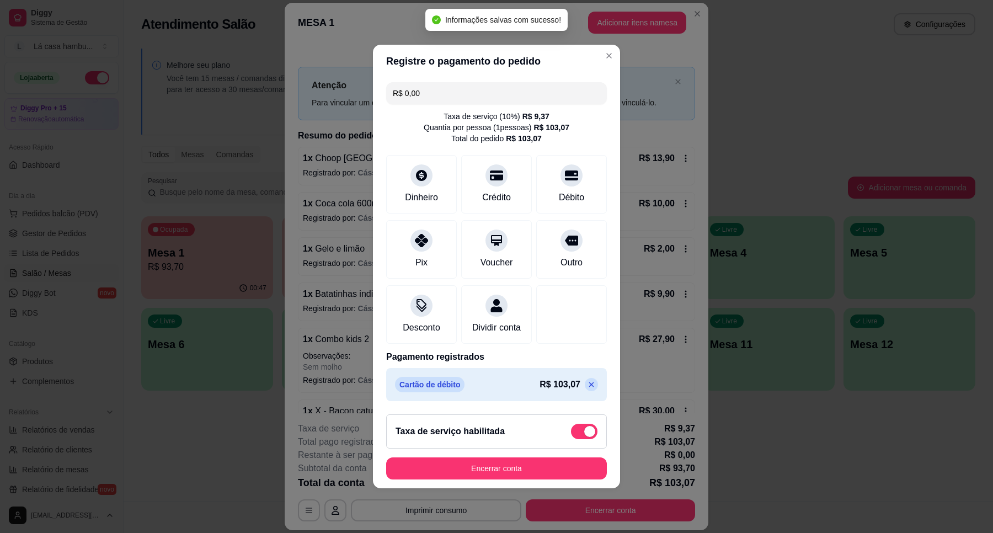
type input "R$ 0,00"
click at [530, 456] on footer "Taxa de serviço habilitada Encerrar conta" at bounding box center [496, 447] width 247 height 83
click at [526, 473] on button "Encerrar conta" at bounding box center [496, 468] width 221 height 22
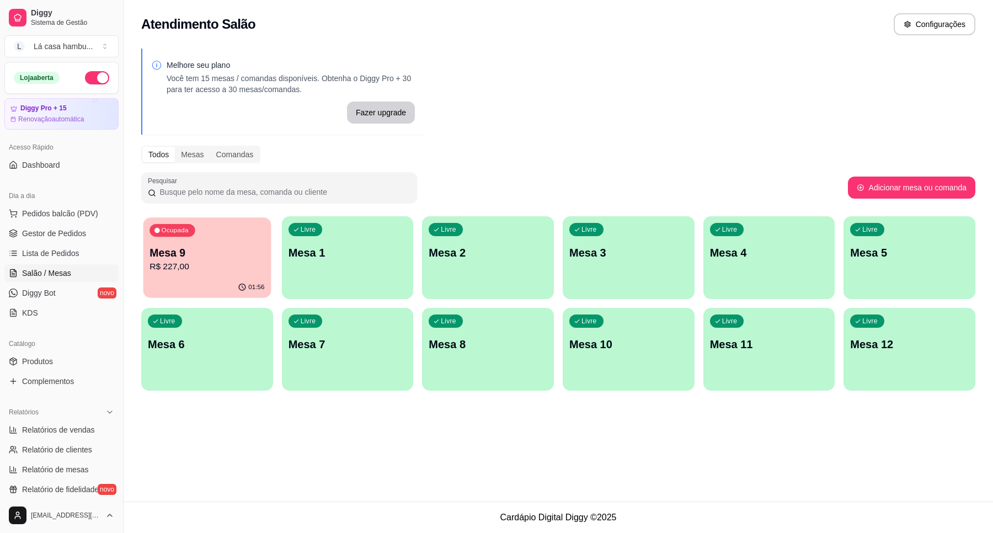
click at [239, 260] on div "Mesa 9 R$ 227,00" at bounding box center [207, 260] width 115 height 28
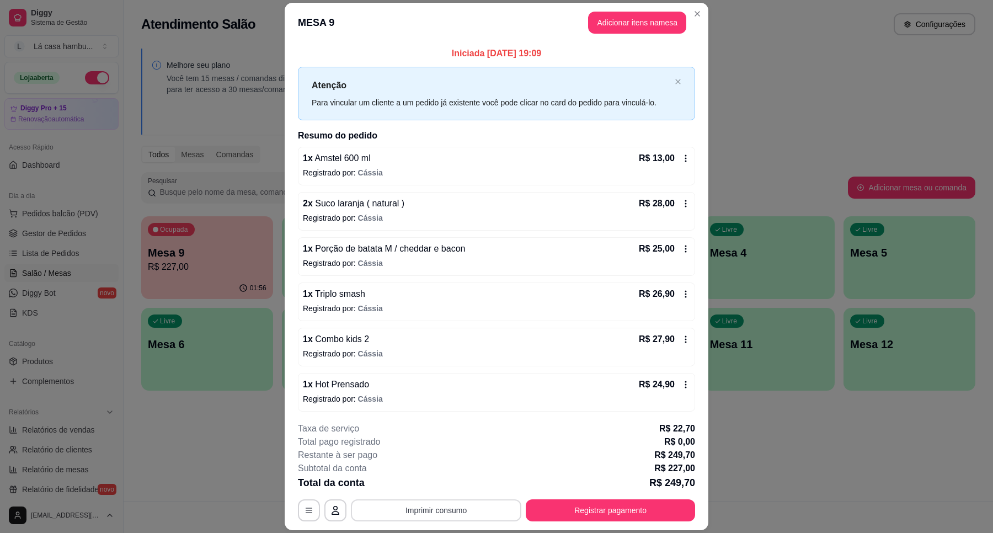
click at [452, 516] on button "Imprimir consumo" at bounding box center [436, 510] width 171 height 22
click at [459, 480] on button "IMPRESSORA" at bounding box center [435, 485] width 80 height 18
click at [597, 501] on button "Registrar pagamento" at bounding box center [611, 511] width 164 height 22
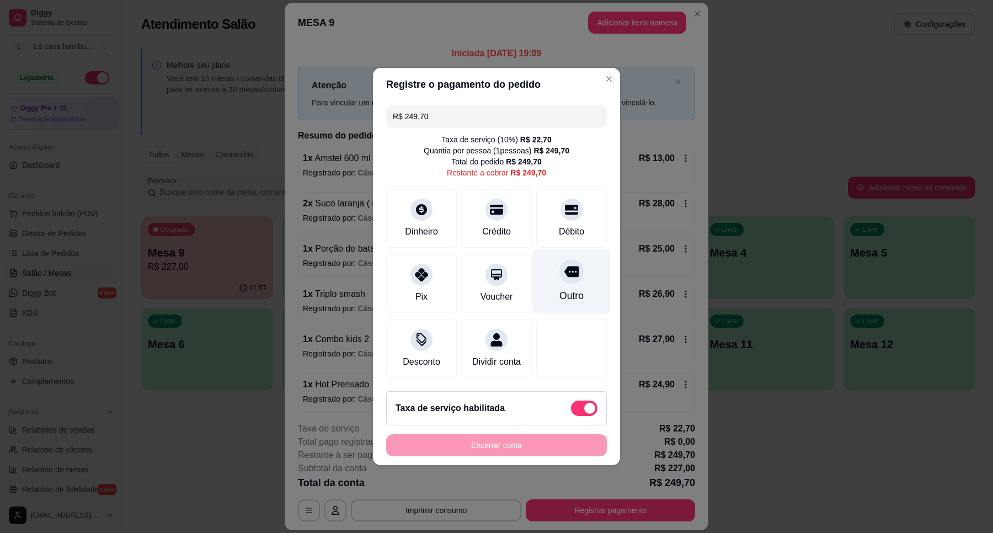
click at [567, 268] on icon at bounding box center [571, 272] width 14 height 11
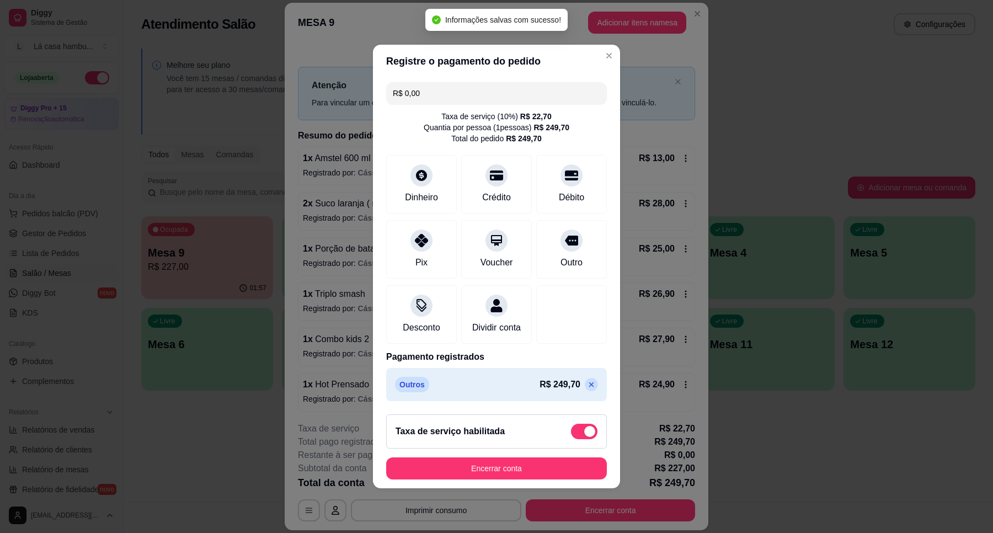
click at [497, 449] on div "Taxa de serviço habilitada" at bounding box center [496, 431] width 221 height 34
type input "-R$ 22,70"
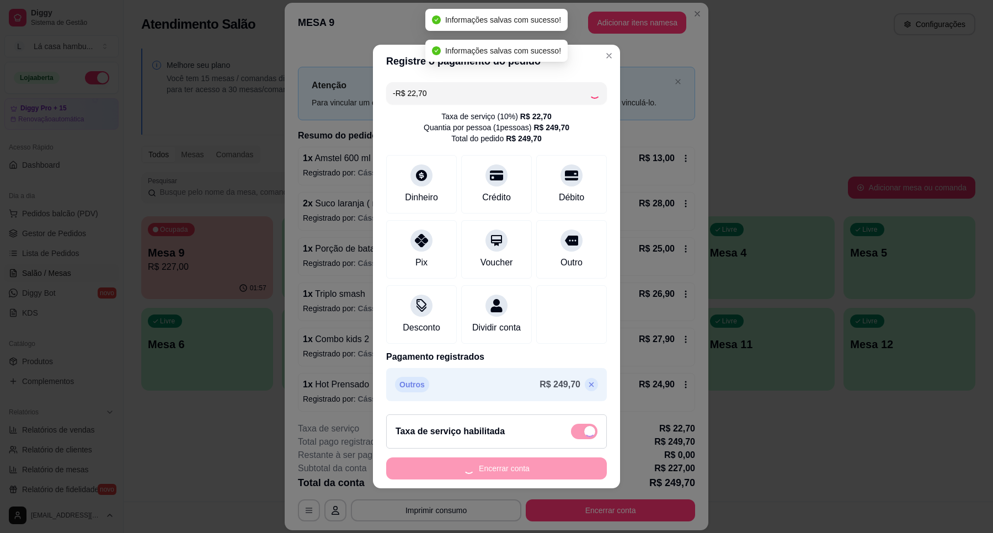
checkbox input "false"
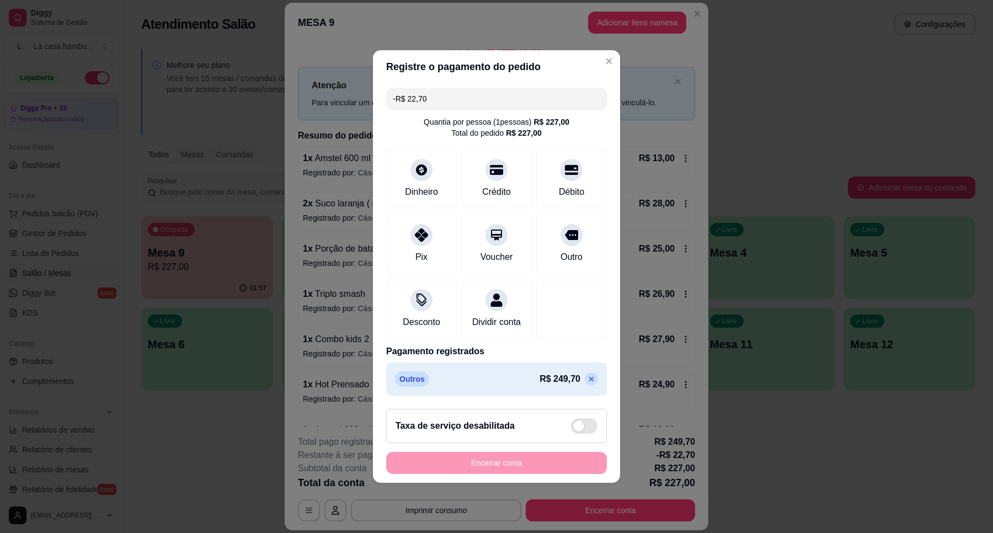
click at [520, 471] on div "Encerrar conta" at bounding box center [496, 463] width 221 height 22
click at [491, 468] on div "Encerrar conta" at bounding box center [496, 463] width 221 height 22
click at [564, 231] on icon at bounding box center [571, 232] width 14 height 14
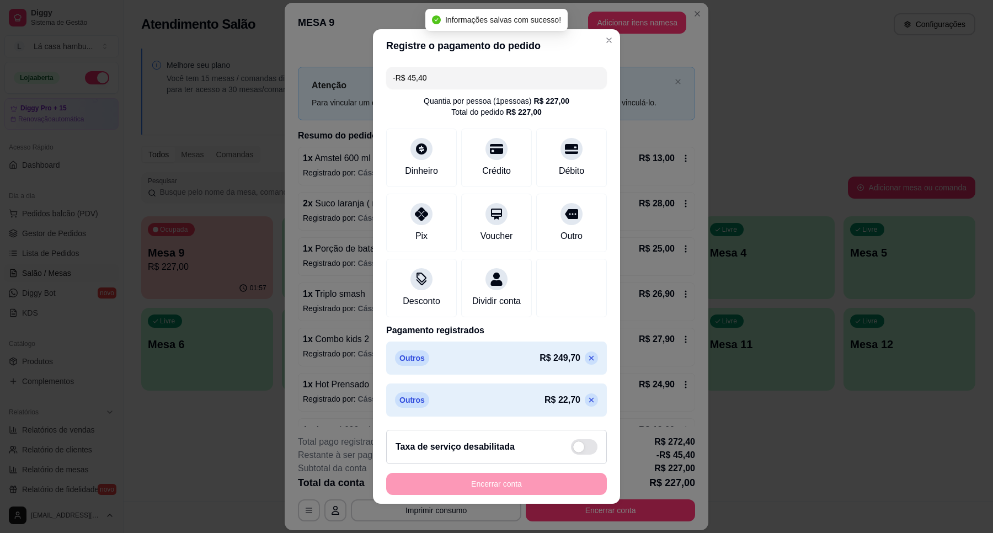
click at [484, 483] on div "Encerrar conta" at bounding box center [496, 484] width 221 height 22
click at [505, 492] on div "Encerrar conta" at bounding box center [496, 484] width 221 height 22
click at [587, 404] on icon at bounding box center [591, 400] width 9 height 9
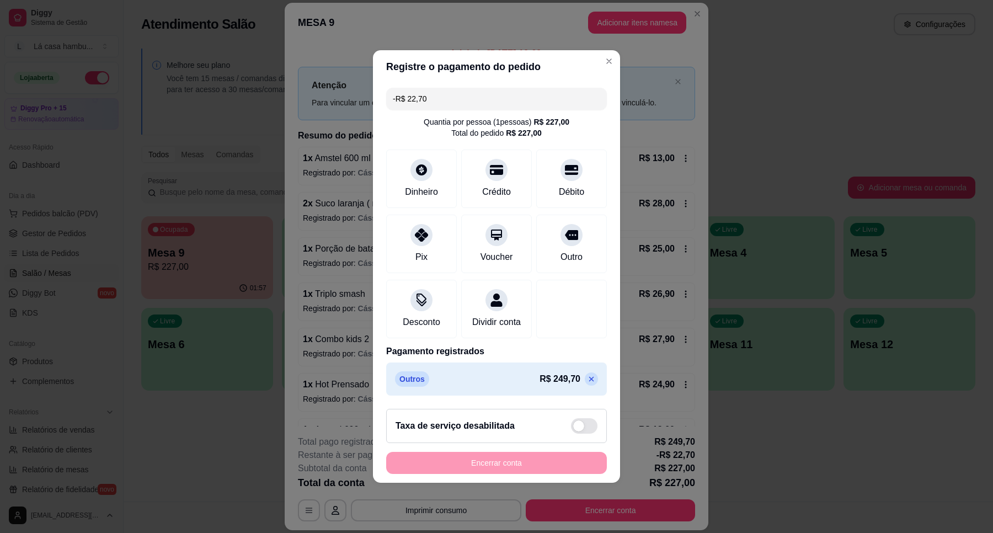
click at [512, 470] on div "Encerrar conta" at bounding box center [496, 463] width 221 height 22
click at [572, 227] on div at bounding box center [572, 232] width 24 height 24
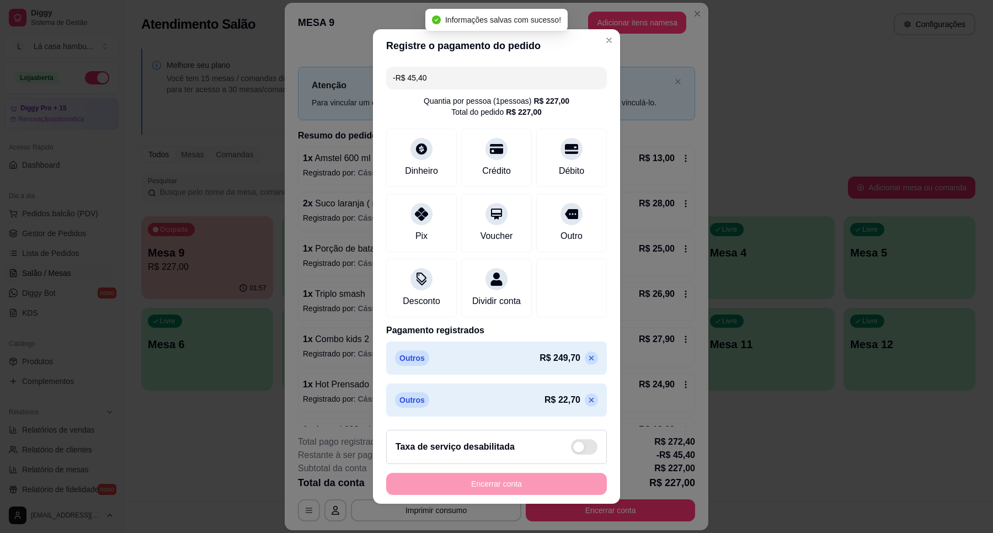
click at [587, 404] on icon at bounding box center [591, 400] width 9 height 9
type input "-R$ 22,70"
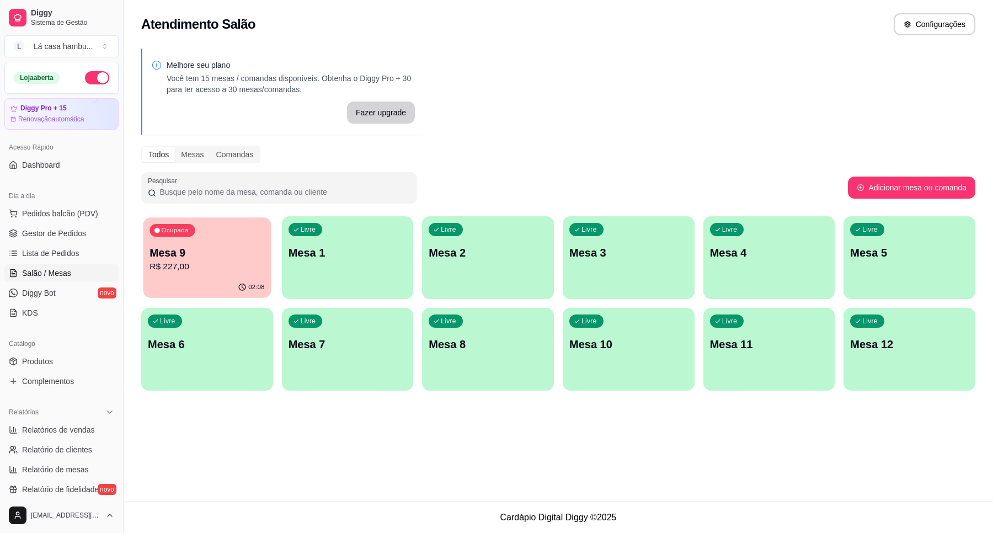
click at [241, 258] on p "Mesa 9" at bounding box center [207, 253] width 115 height 15
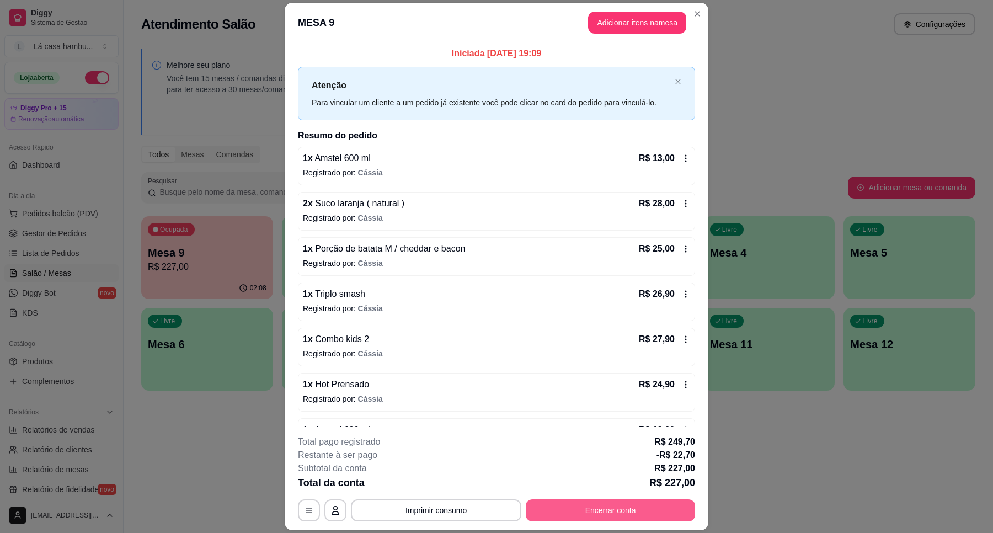
click at [594, 516] on button "Encerrar conta" at bounding box center [610, 510] width 169 height 22
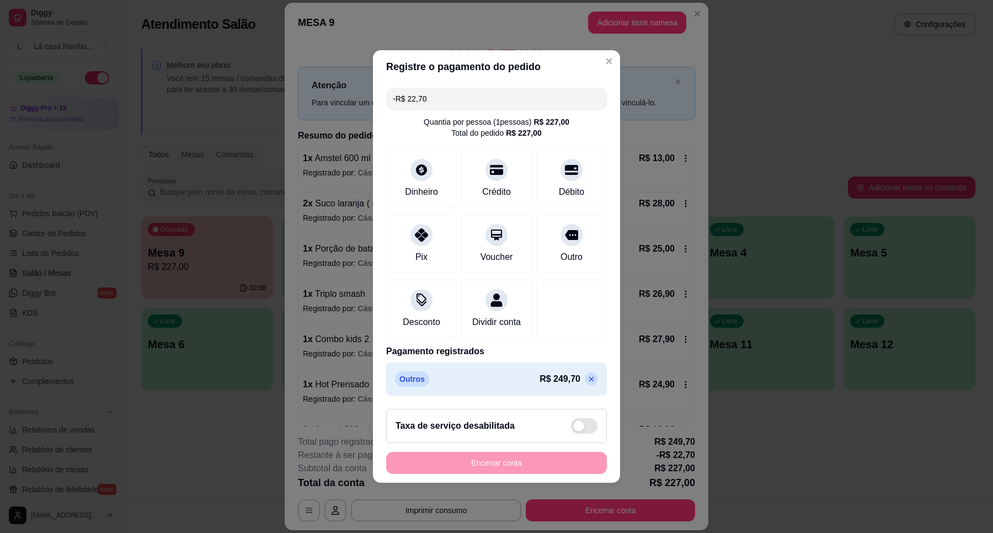
click at [492, 468] on div "Encerrar conta" at bounding box center [496, 463] width 221 height 22
click at [508, 473] on div "Encerrar conta" at bounding box center [496, 463] width 221 height 22
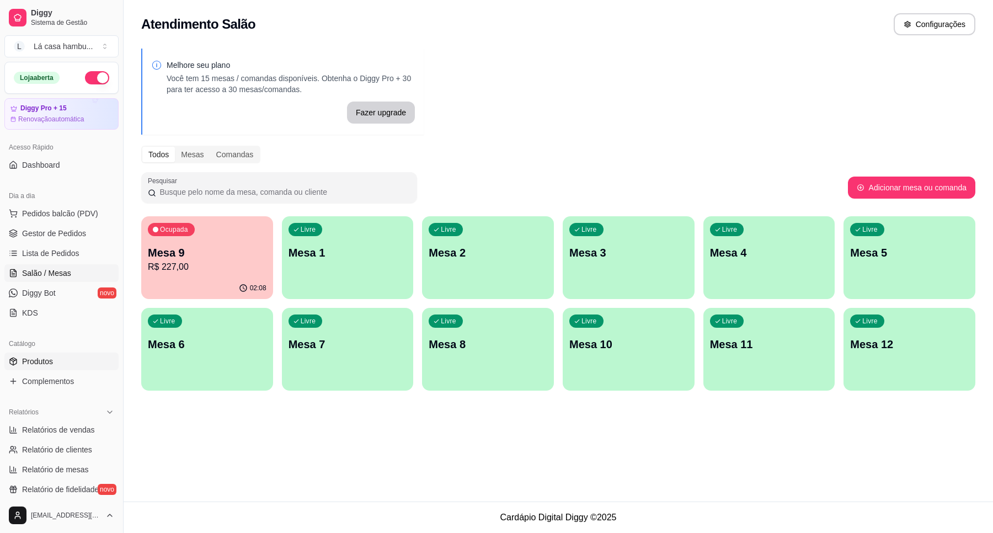
click at [61, 364] on link "Produtos" at bounding box center [61, 362] width 114 height 18
